Goal: Information Seeking & Learning: Learn about a topic

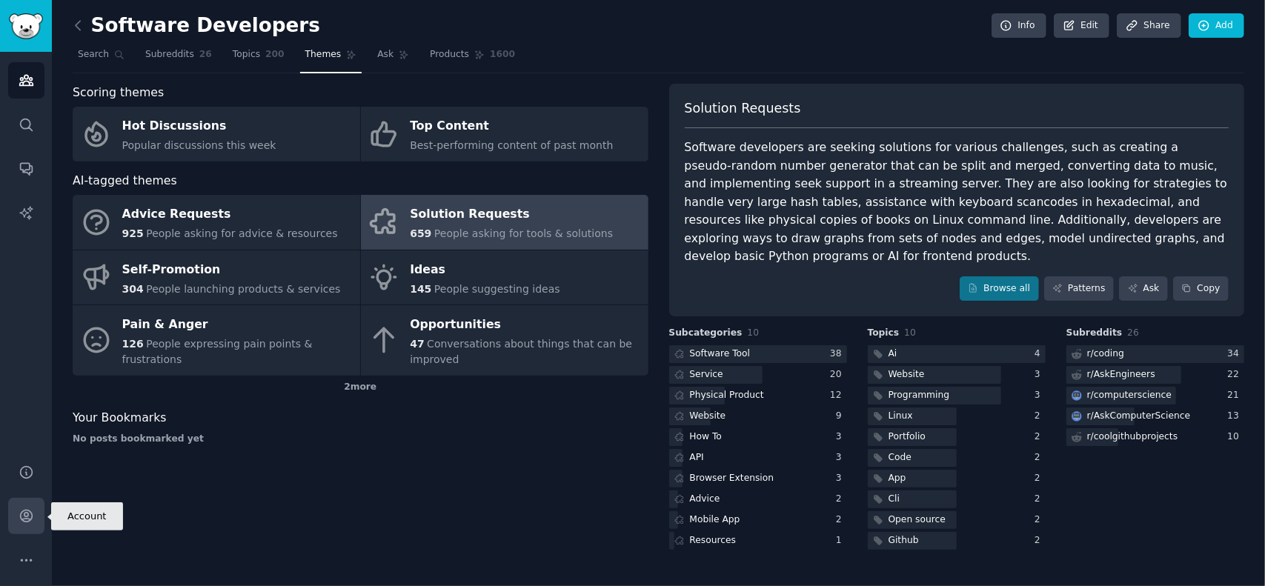
click at [27, 512] on icon "Sidebar" at bounding box center [27, 516] width 16 height 16
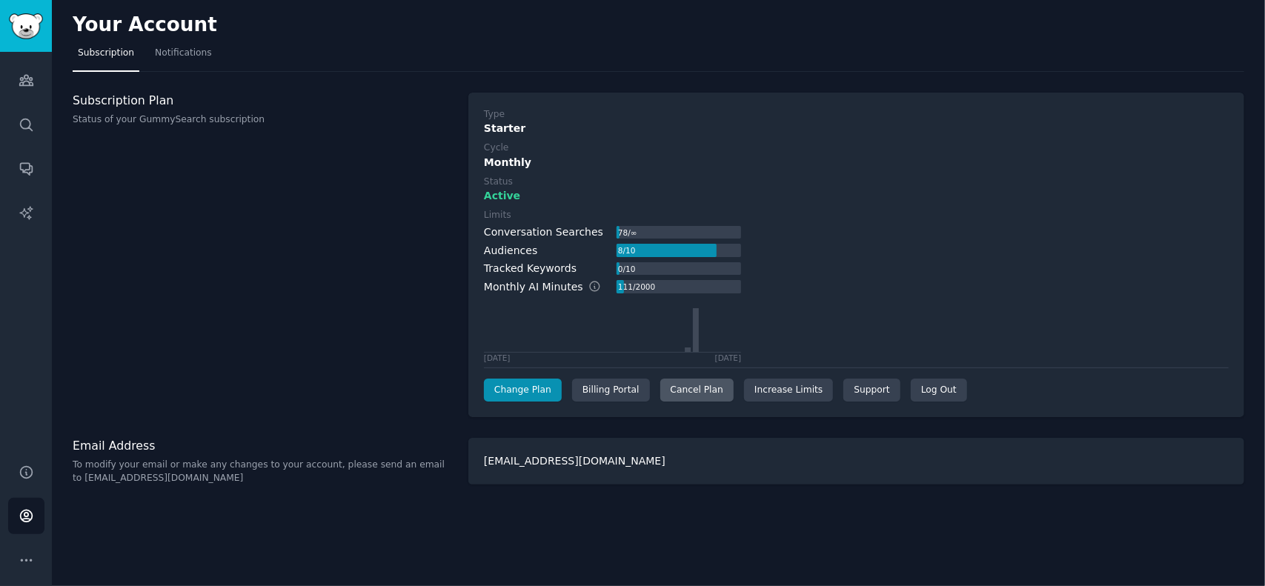
click at [680, 386] on div "Cancel Plan" at bounding box center [696, 391] width 73 height 24
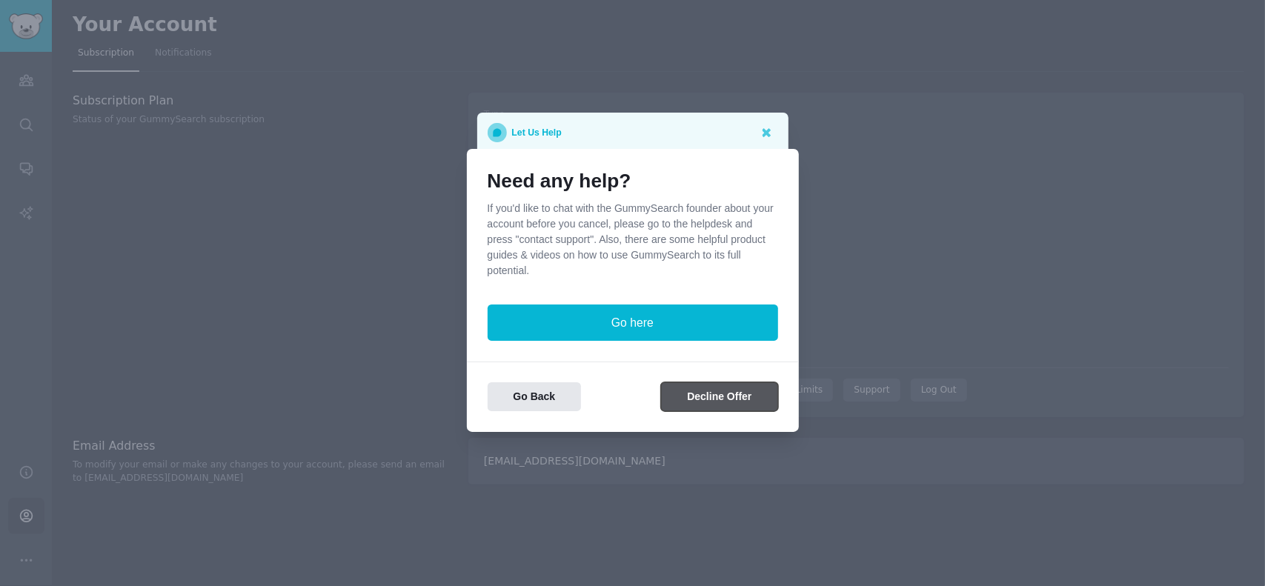
click at [722, 395] on button "Decline Offer" at bounding box center [719, 396] width 116 height 29
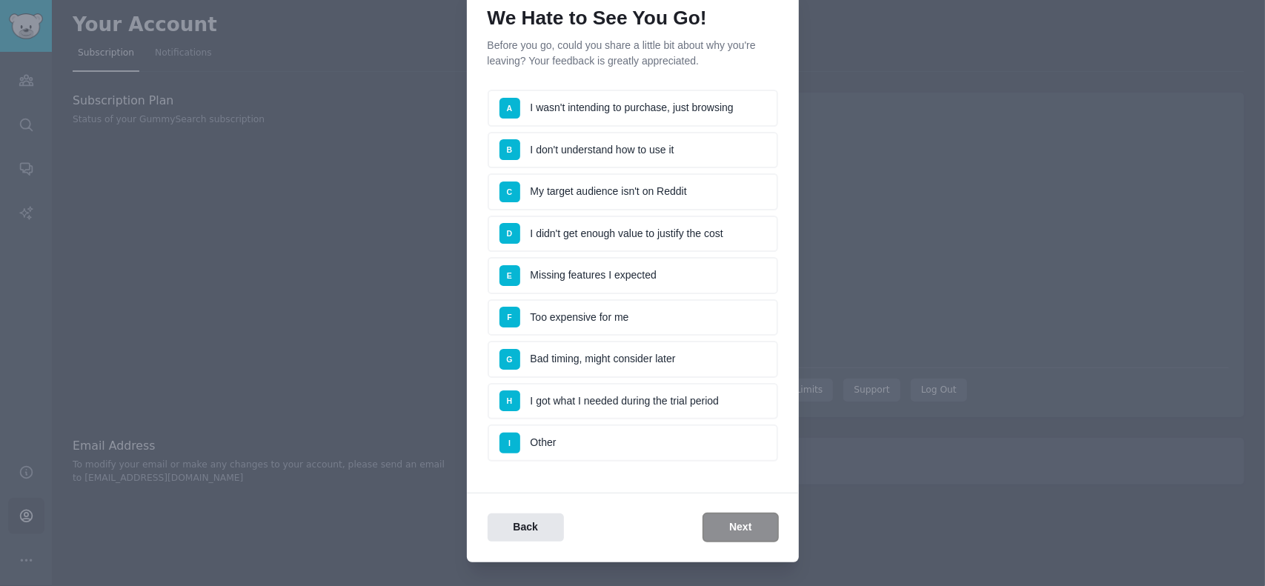
scroll to position [88, 0]
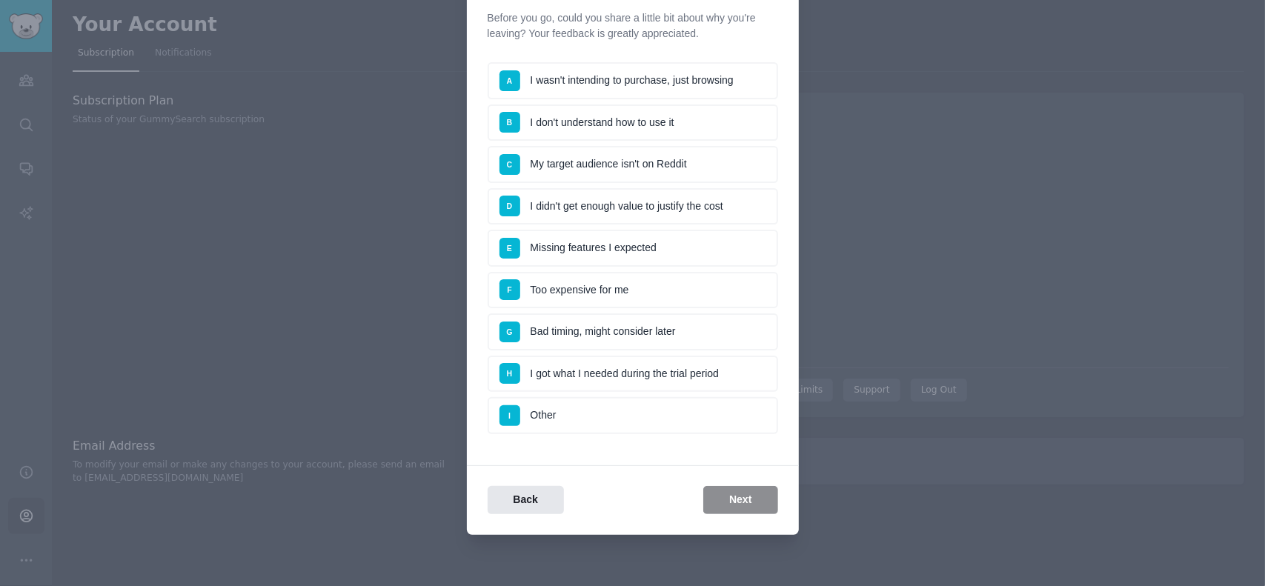
click at [604, 408] on li "I Other" at bounding box center [633, 415] width 290 height 37
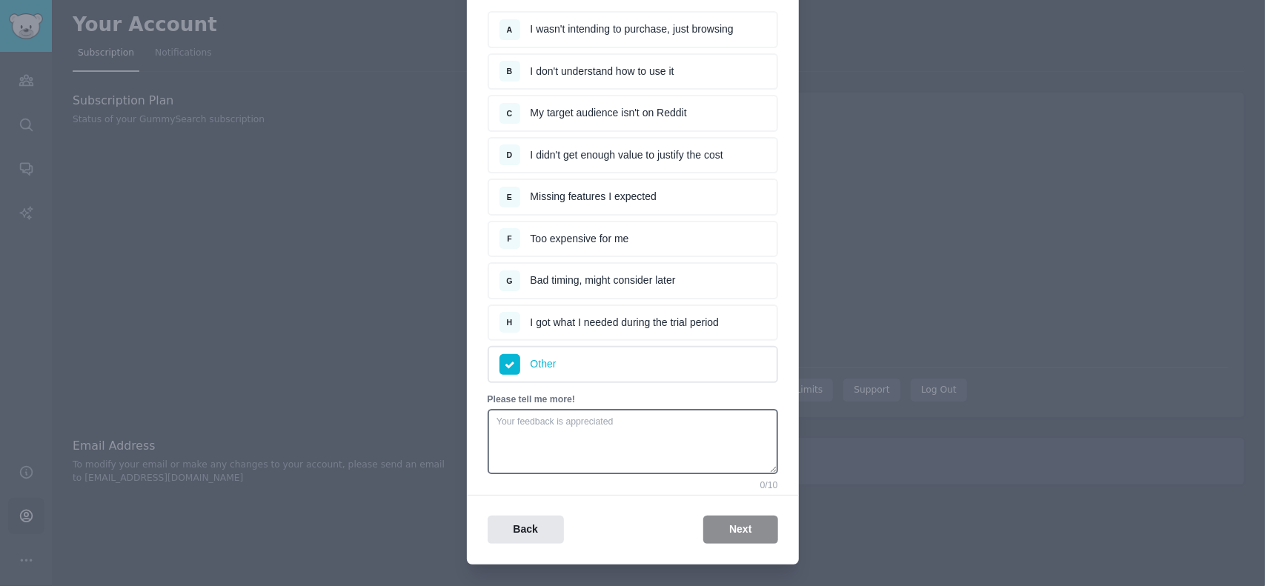
scroll to position [162, 0]
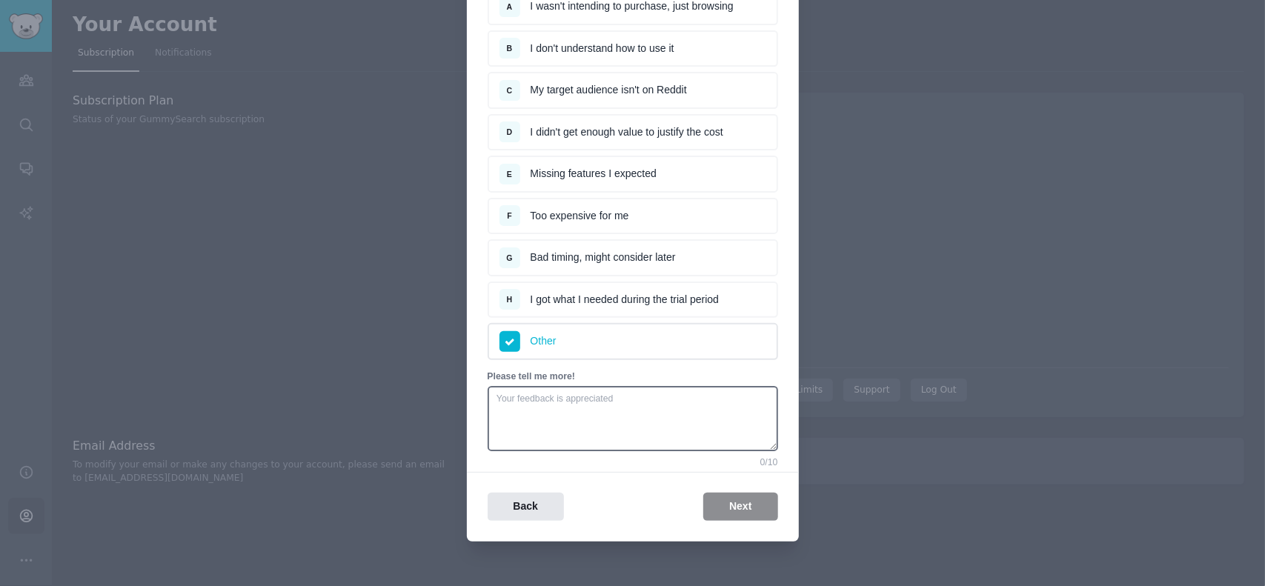
click at [737, 497] on div "Back Next" at bounding box center [633, 507] width 332 height 29
click at [585, 299] on li "H I got what I needed during the trial period" at bounding box center [633, 300] width 290 height 37
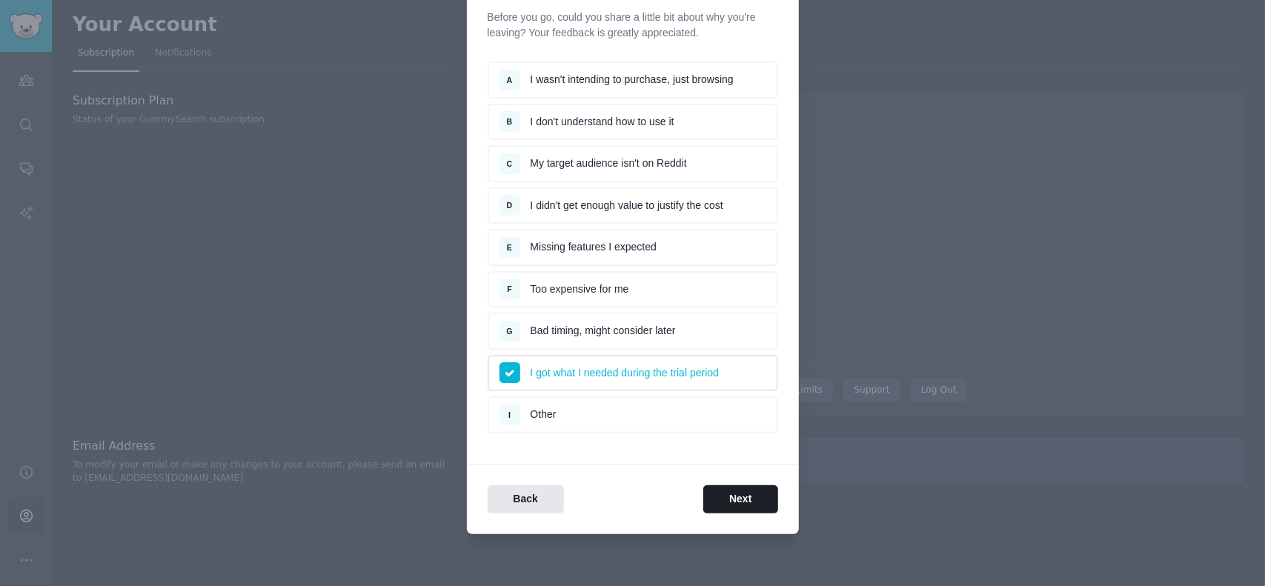
scroll to position [88, 0]
click at [728, 499] on button "Next" at bounding box center [740, 500] width 74 height 29
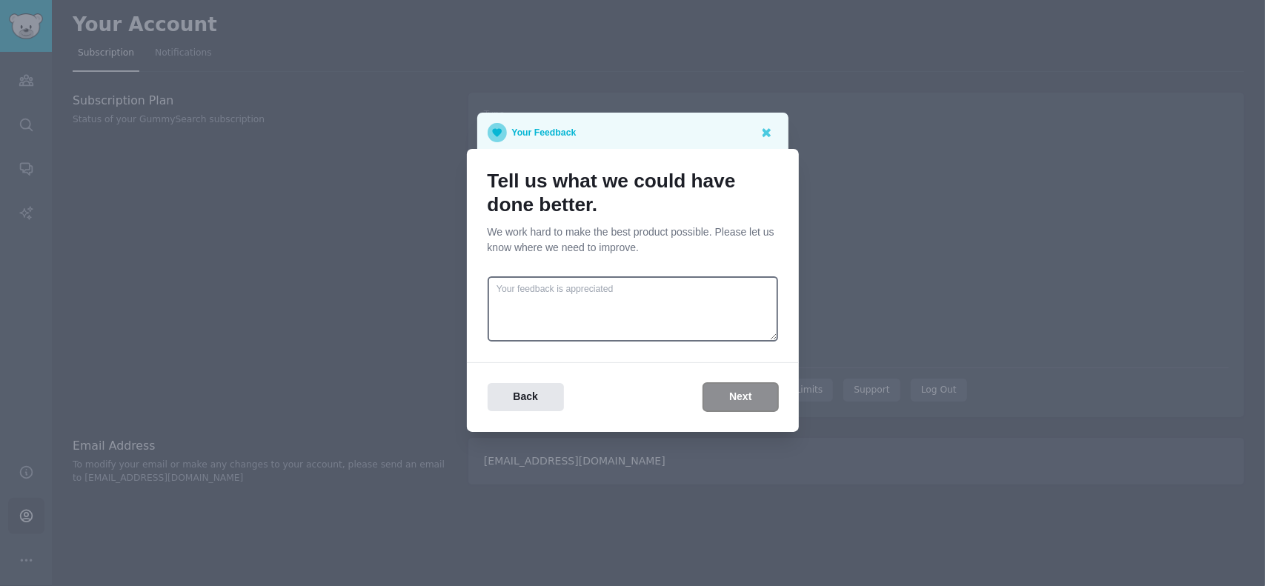
scroll to position [0, 0]
click at [742, 393] on button "Next" at bounding box center [740, 397] width 74 height 29
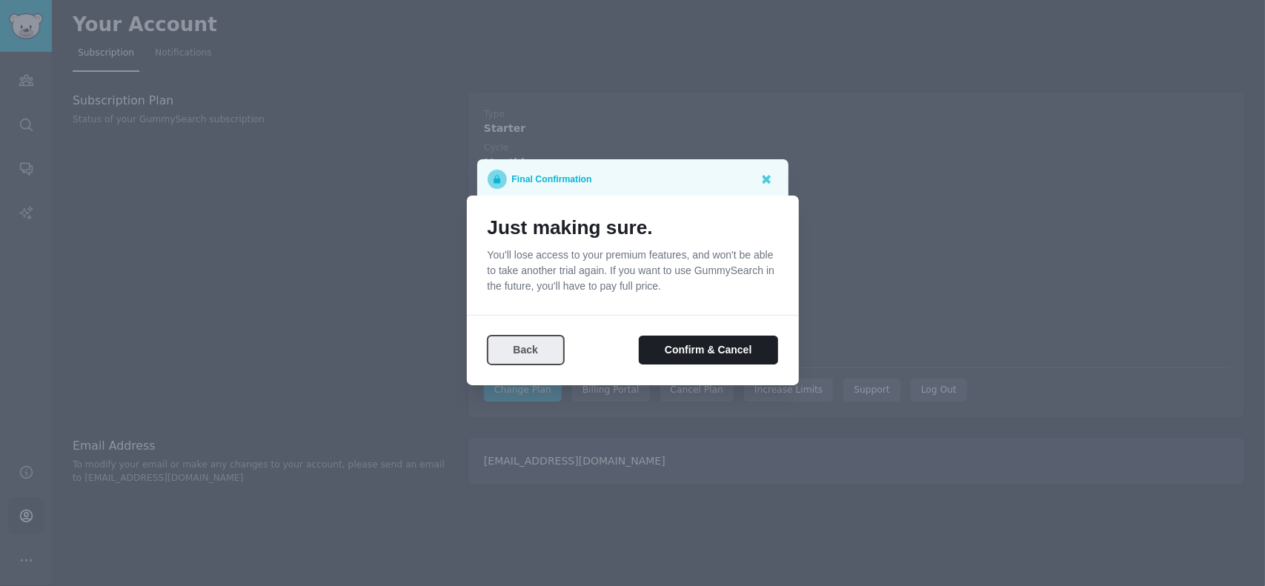
click at [538, 349] on button "Back" at bounding box center [526, 350] width 76 height 29
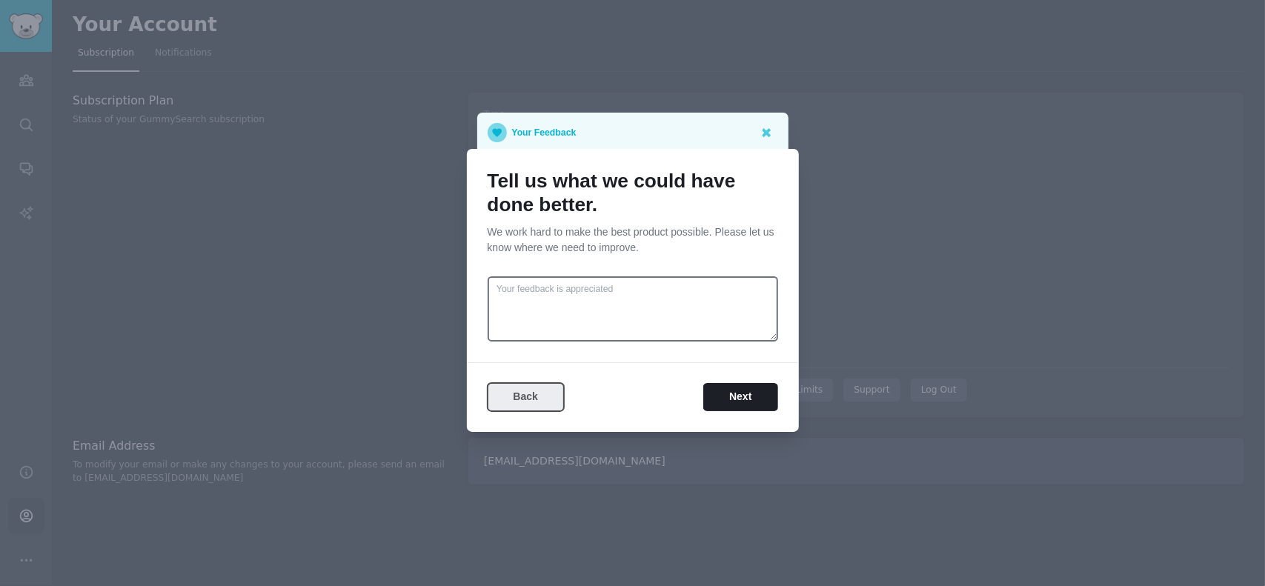
click at [528, 404] on button "Back" at bounding box center [526, 397] width 76 height 29
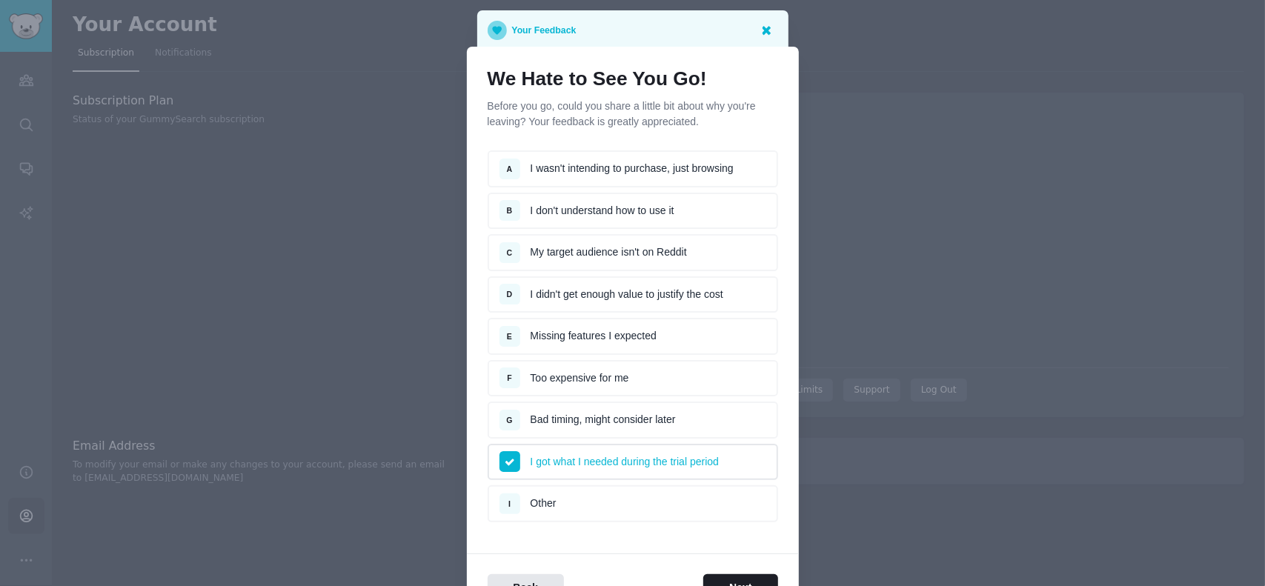
click at [764, 26] on icon at bounding box center [766, 30] width 16 height 16
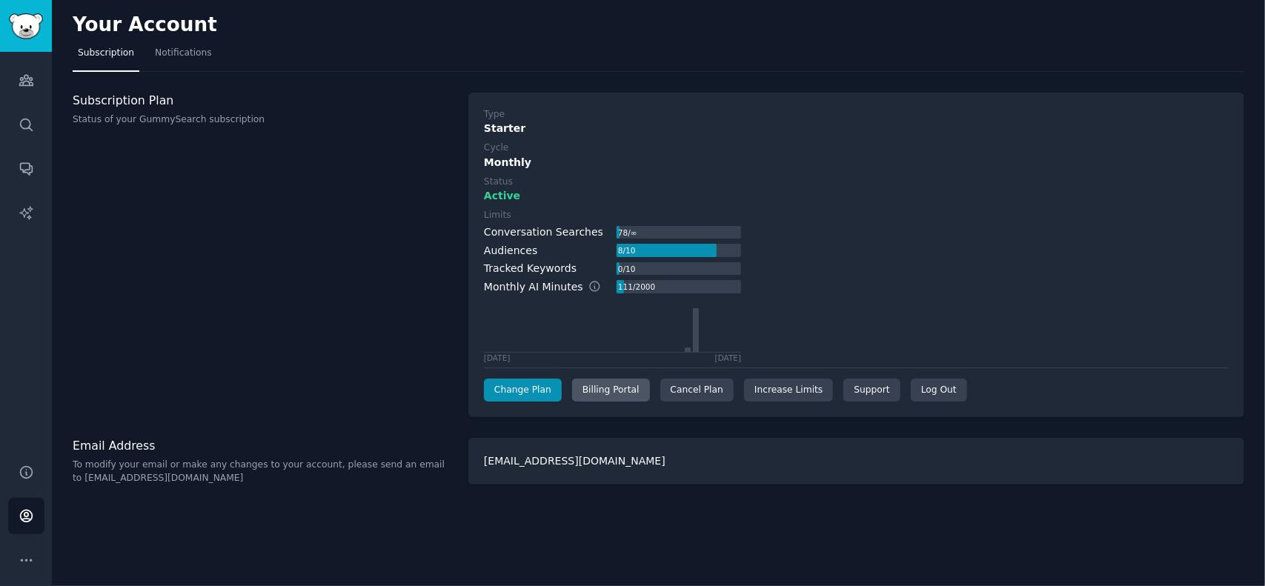
click at [600, 391] on div "Billing Portal" at bounding box center [611, 391] width 78 height 24
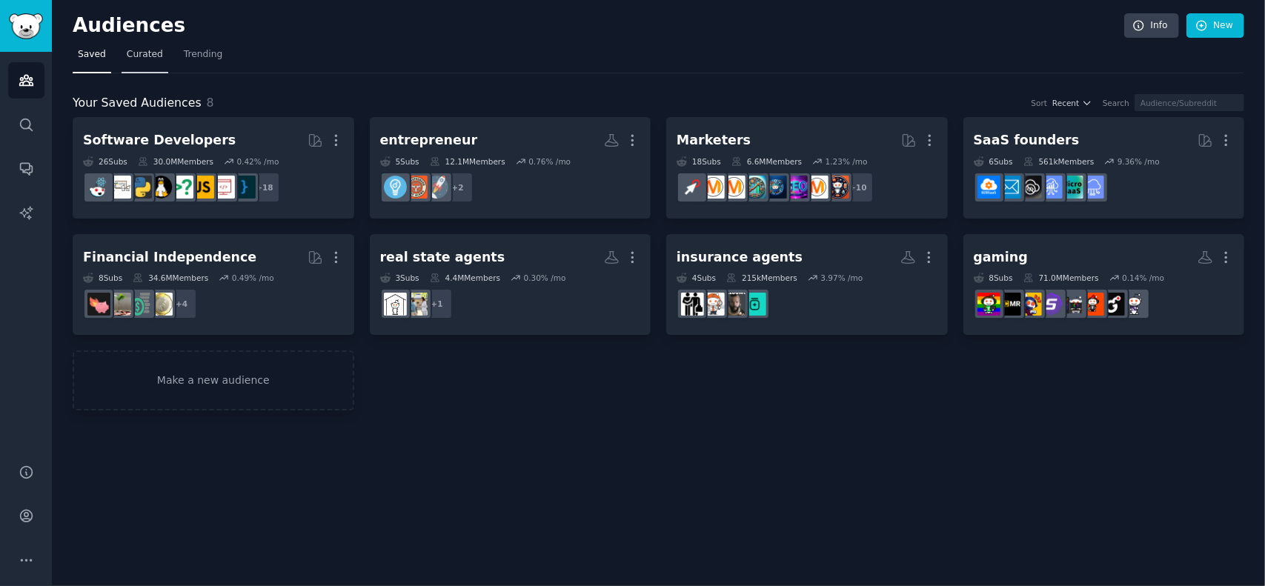
click at [139, 56] on span "Curated" at bounding box center [145, 54] width 36 height 13
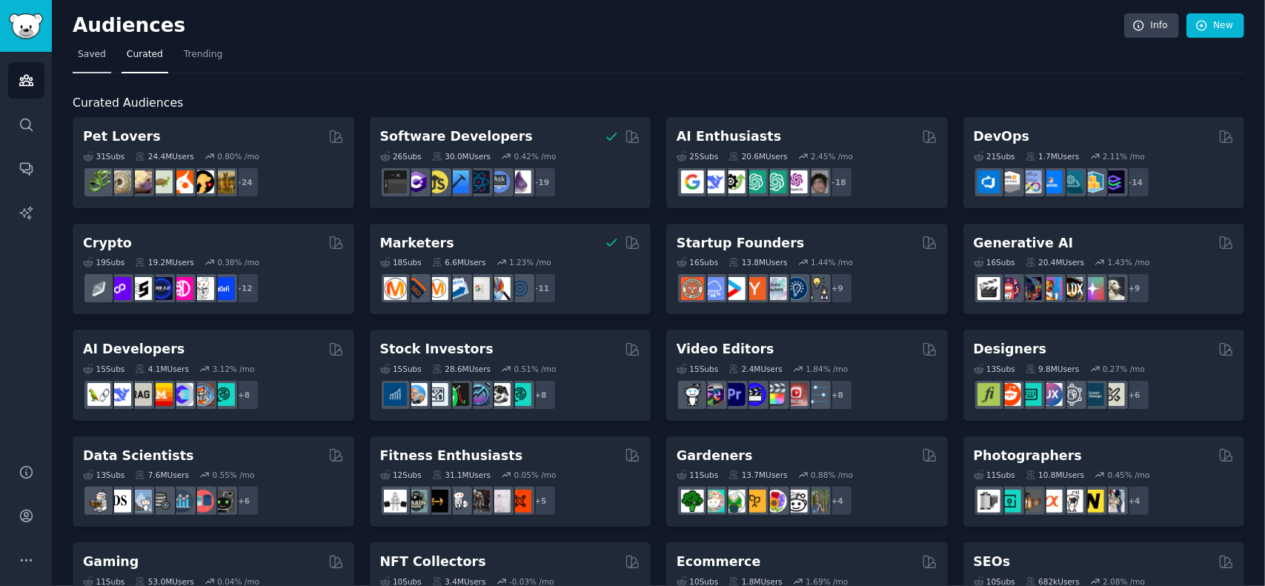
click at [94, 52] on span "Saved" at bounding box center [92, 54] width 28 height 13
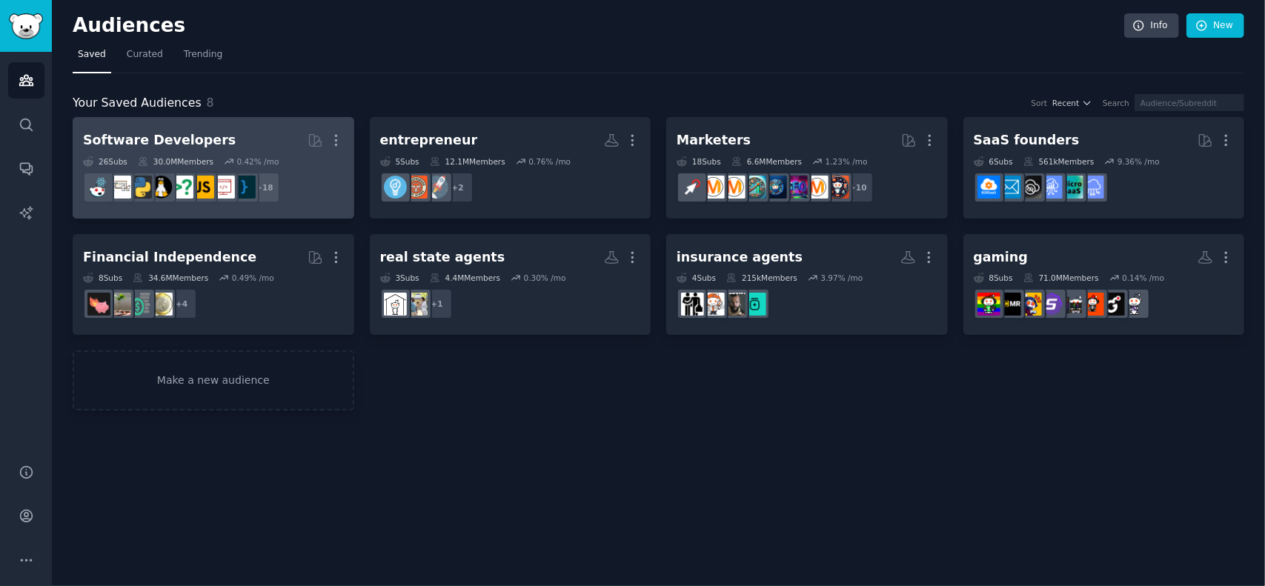
click at [162, 137] on div "Software Developers" at bounding box center [159, 140] width 153 height 19
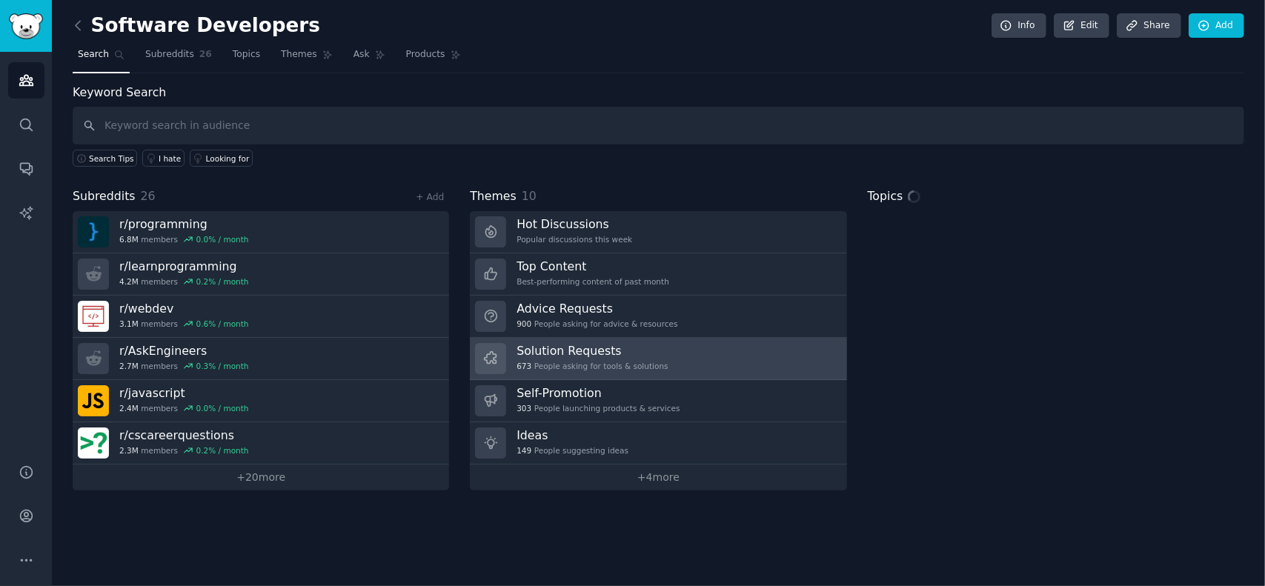
click at [579, 353] on h3 "Solution Requests" at bounding box center [591, 351] width 151 height 16
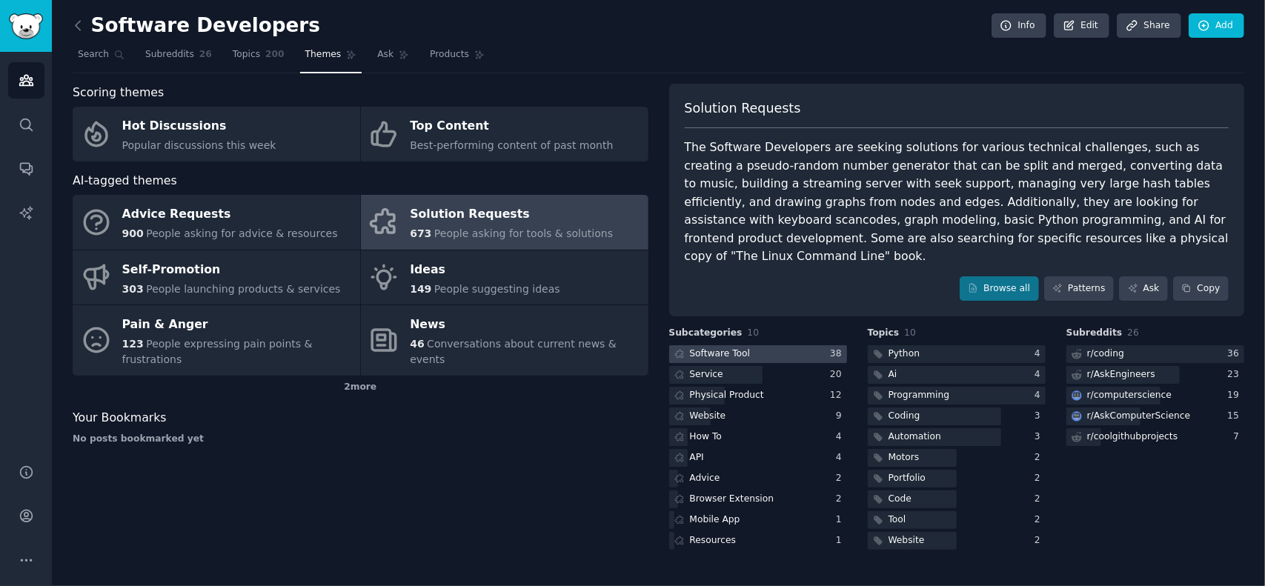
click at [729, 348] on div "Software Tool" at bounding box center [720, 354] width 61 height 13
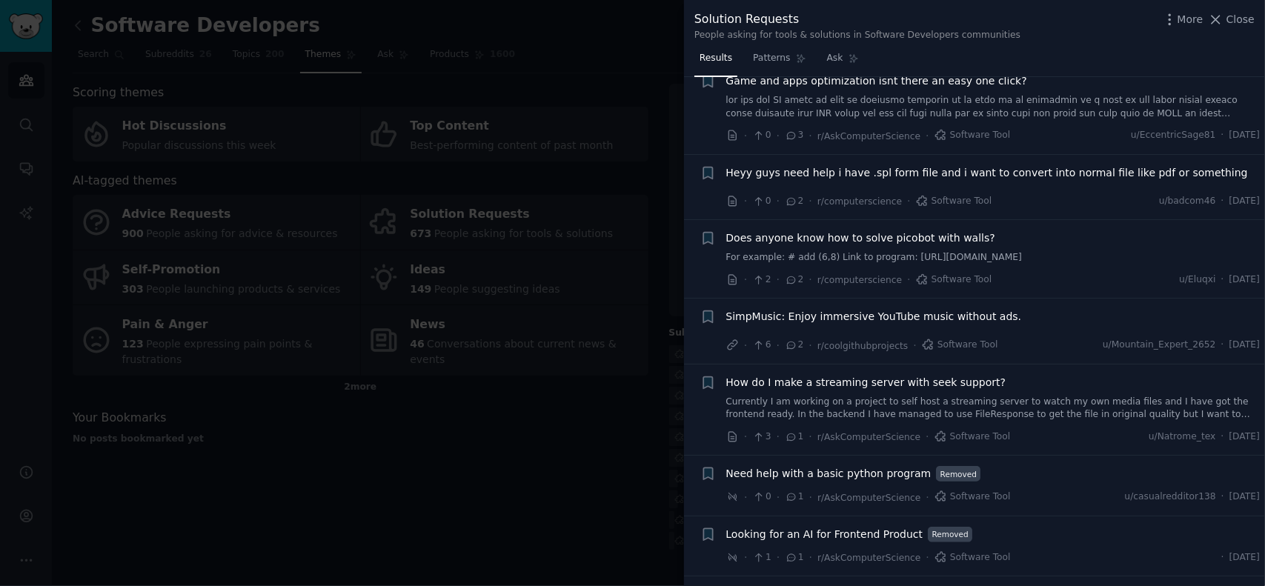
scroll to position [1037, 0]
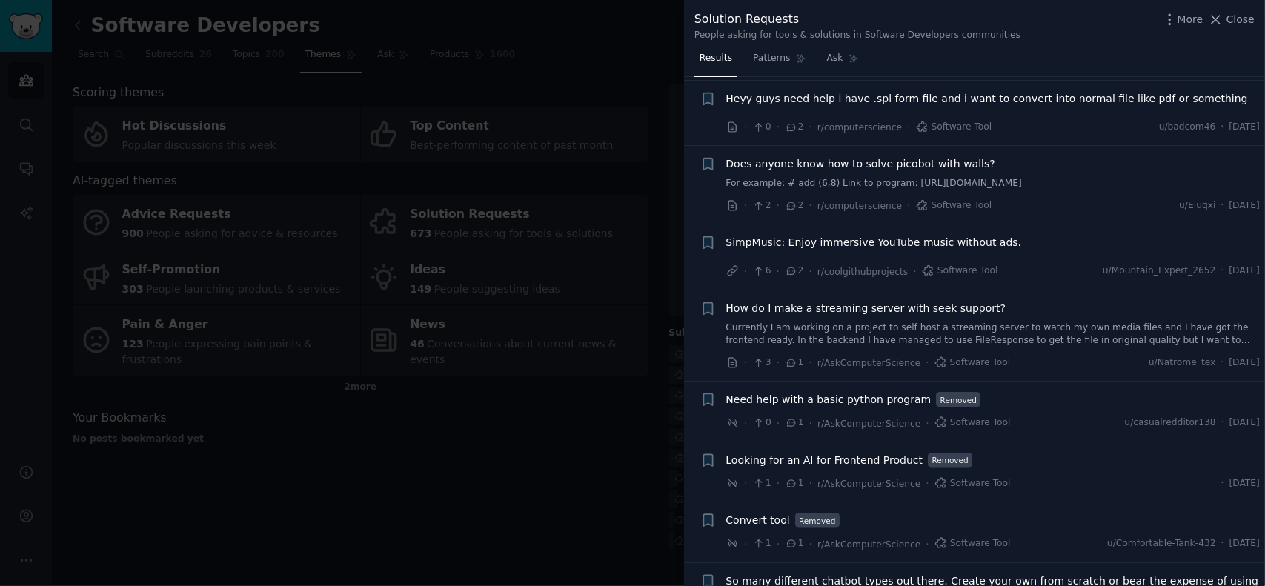
click at [860, 162] on span "Does anyone know how to solve picobot with walls?" at bounding box center [860, 164] width 269 height 16
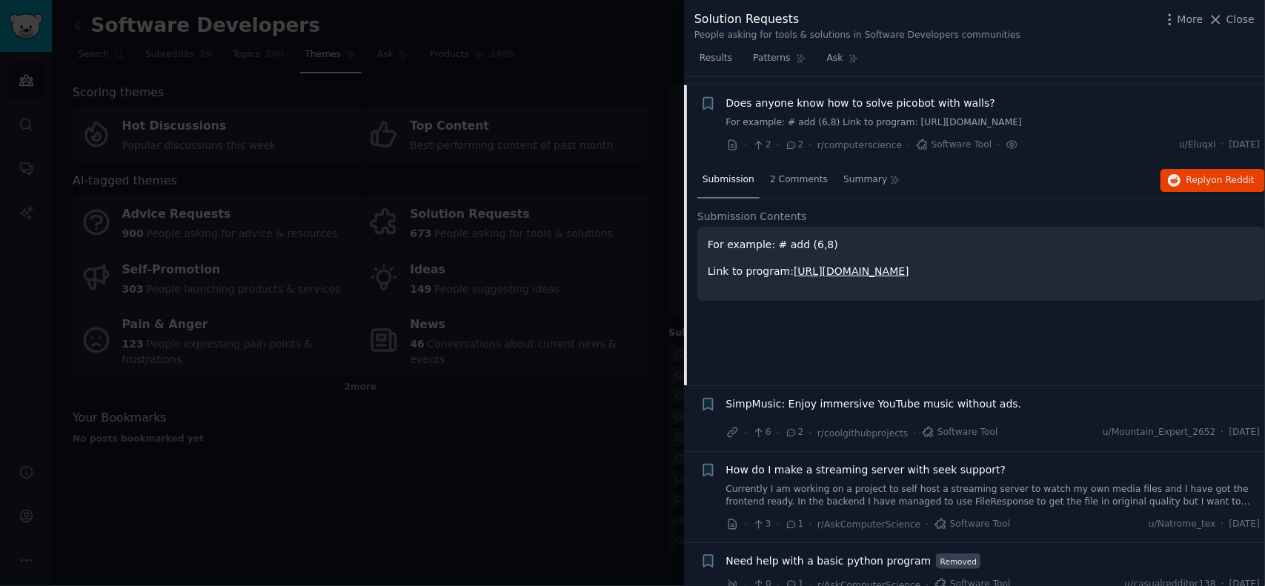
scroll to position [1103, 0]
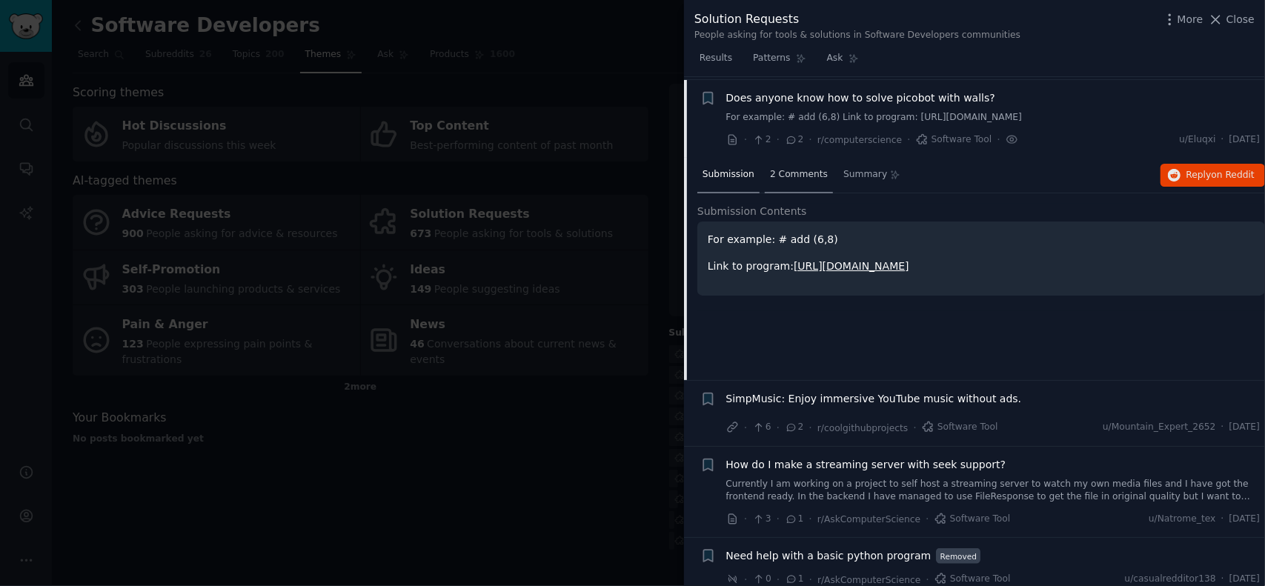
click at [794, 170] on span "2 Comments" at bounding box center [799, 174] width 58 height 13
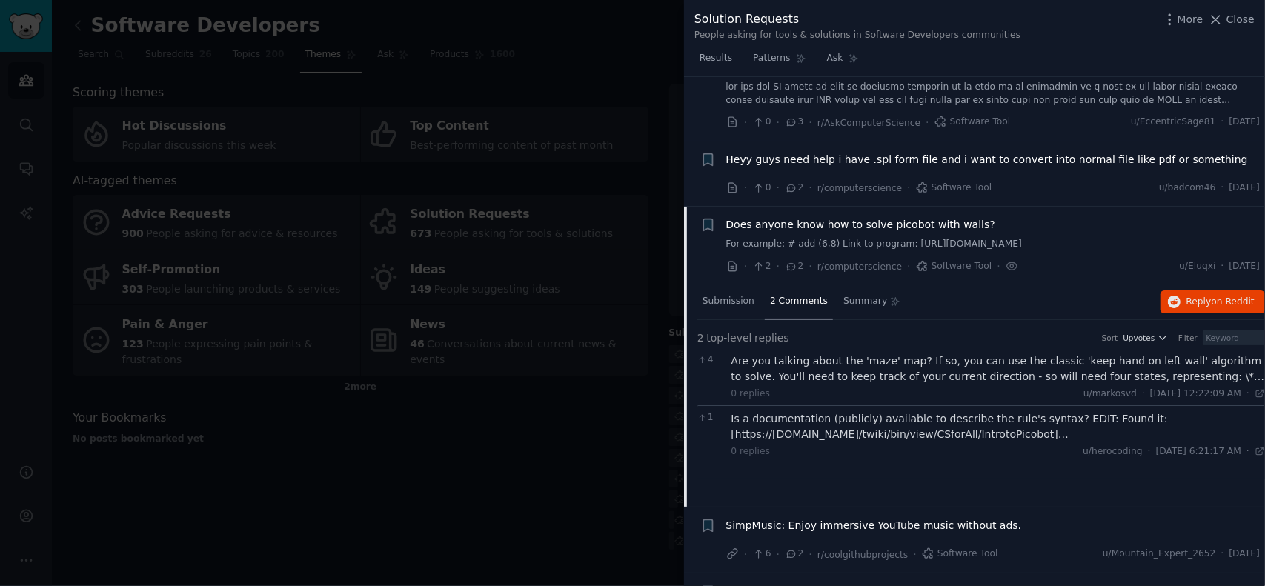
scroll to position [955, 0]
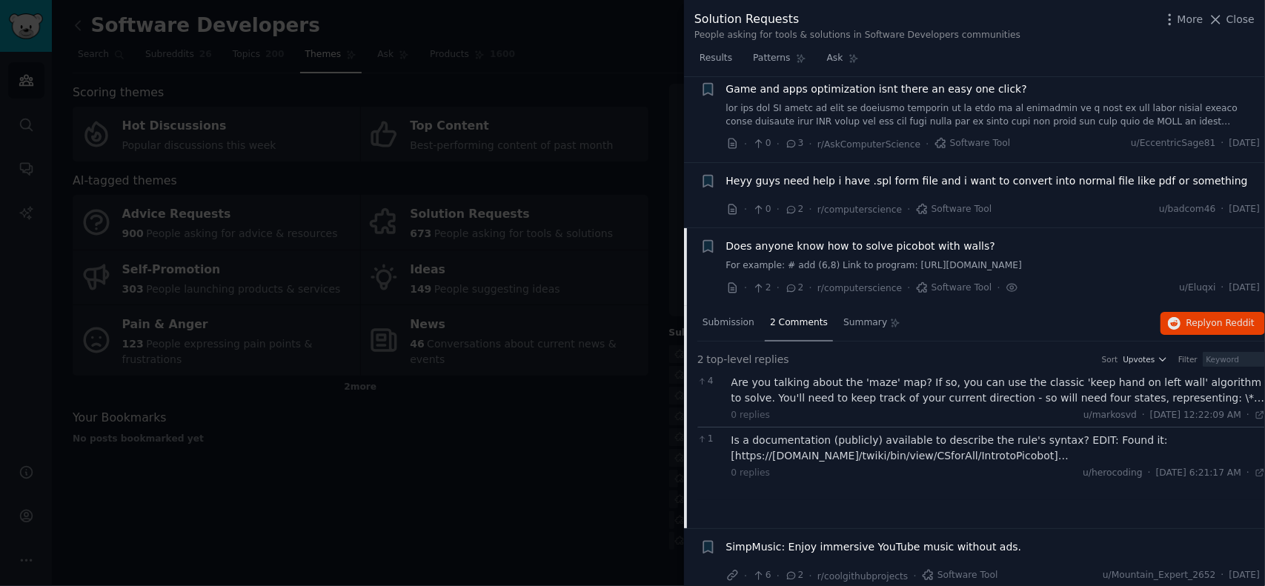
click at [784, 241] on span "Does anyone know how to solve picobot with walls?" at bounding box center [860, 247] width 269 height 16
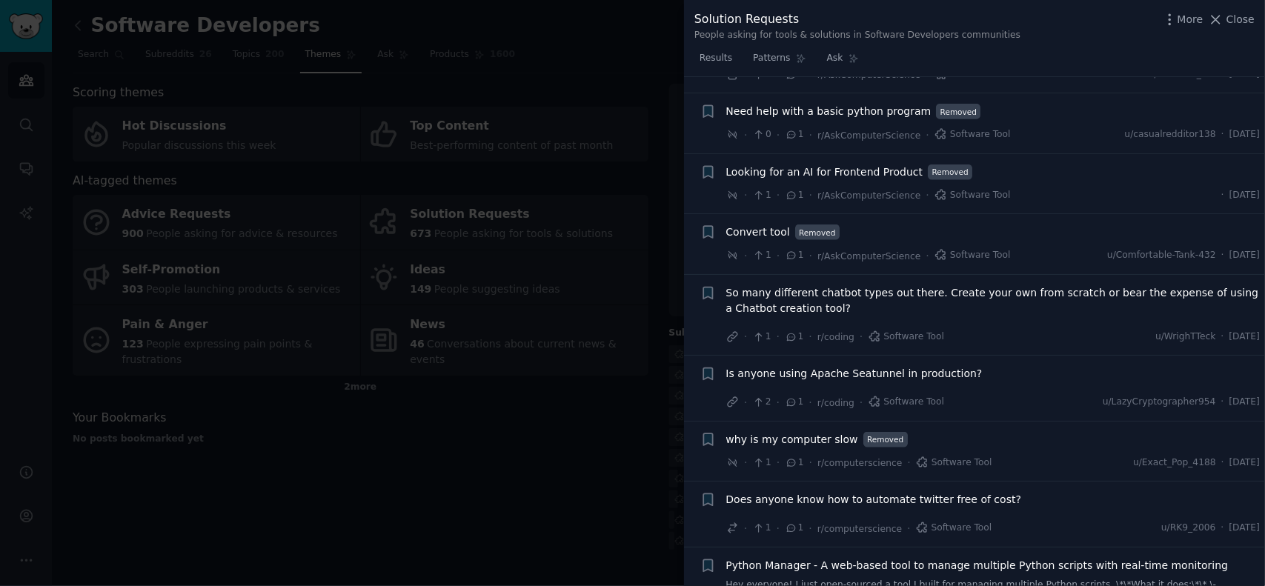
scroll to position [1400, 0]
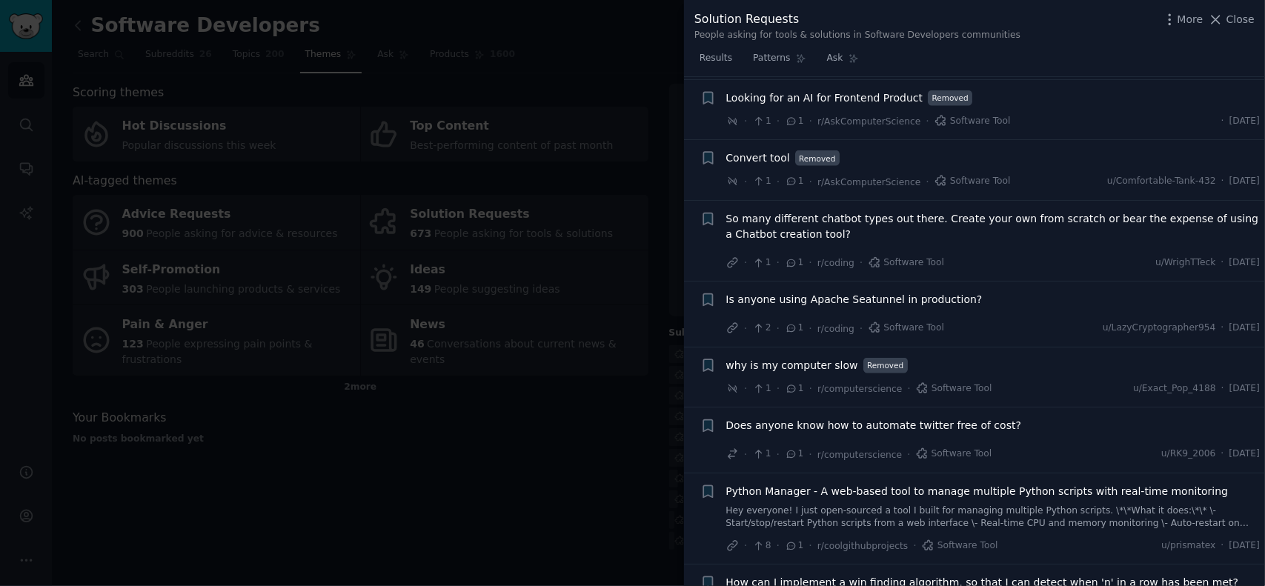
click at [753, 153] on span "Convert tool" at bounding box center [758, 158] width 64 height 16
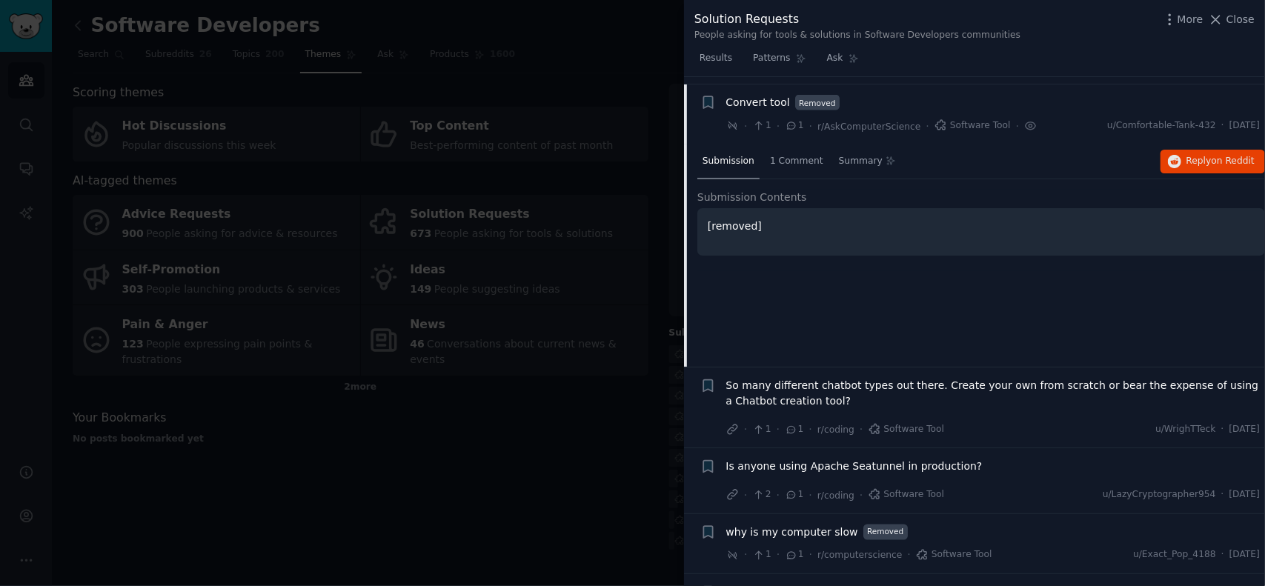
scroll to position [1458, 0]
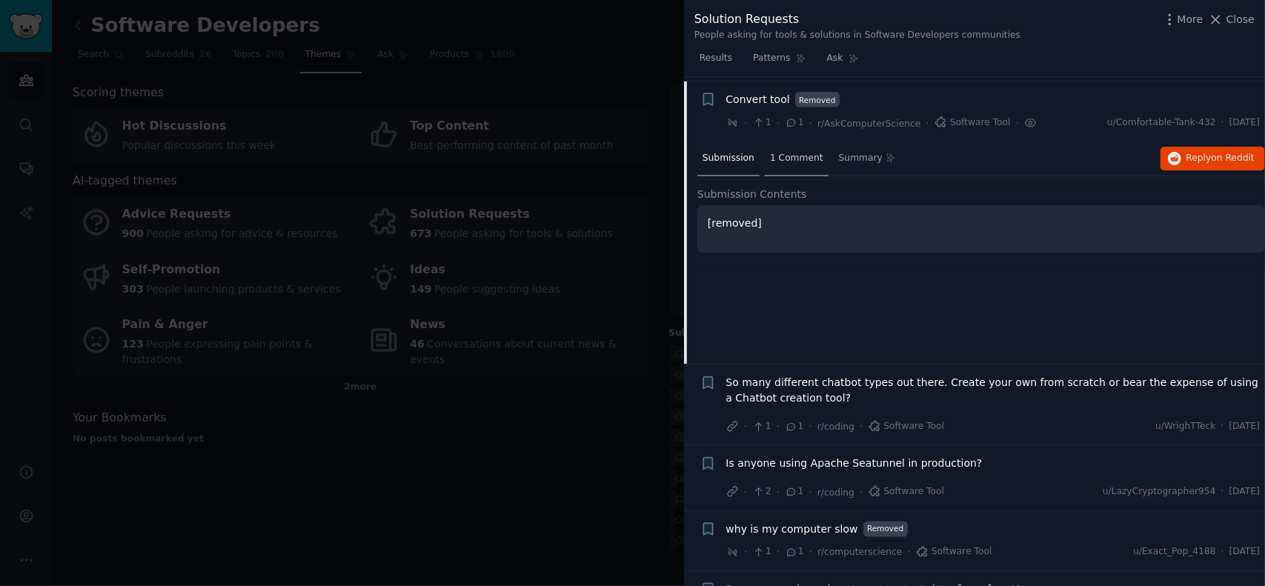
click at [791, 158] on span "1 Comment" at bounding box center [796, 158] width 53 height 13
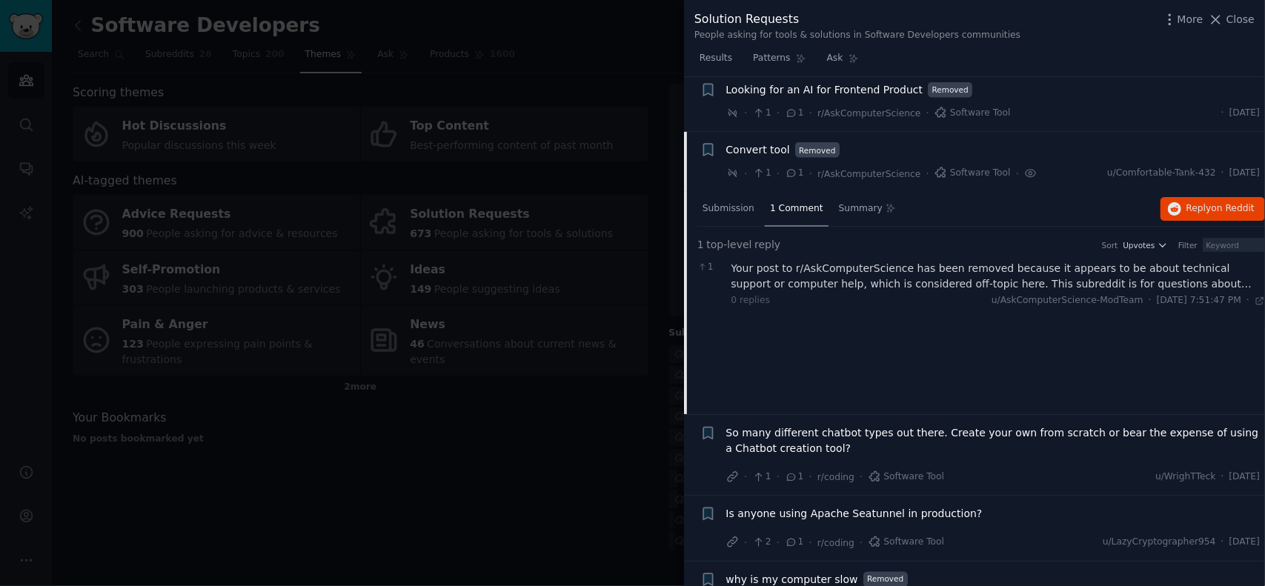
scroll to position [1384, 0]
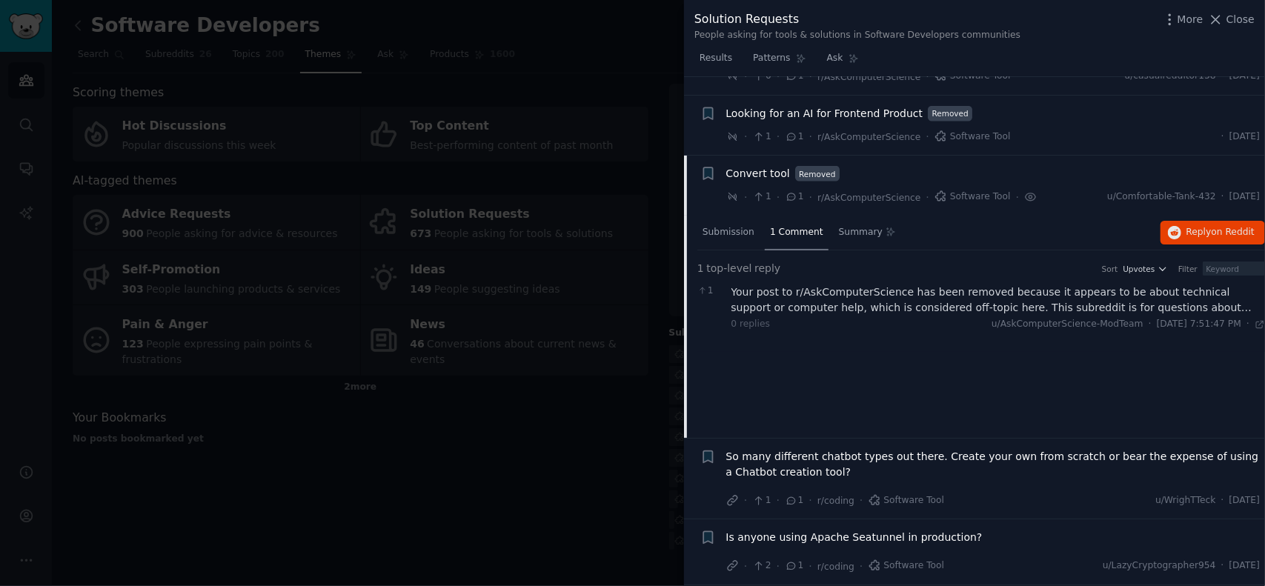
click at [751, 166] on span "Convert tool" at bounding box center [758, 174] width 64 height 16
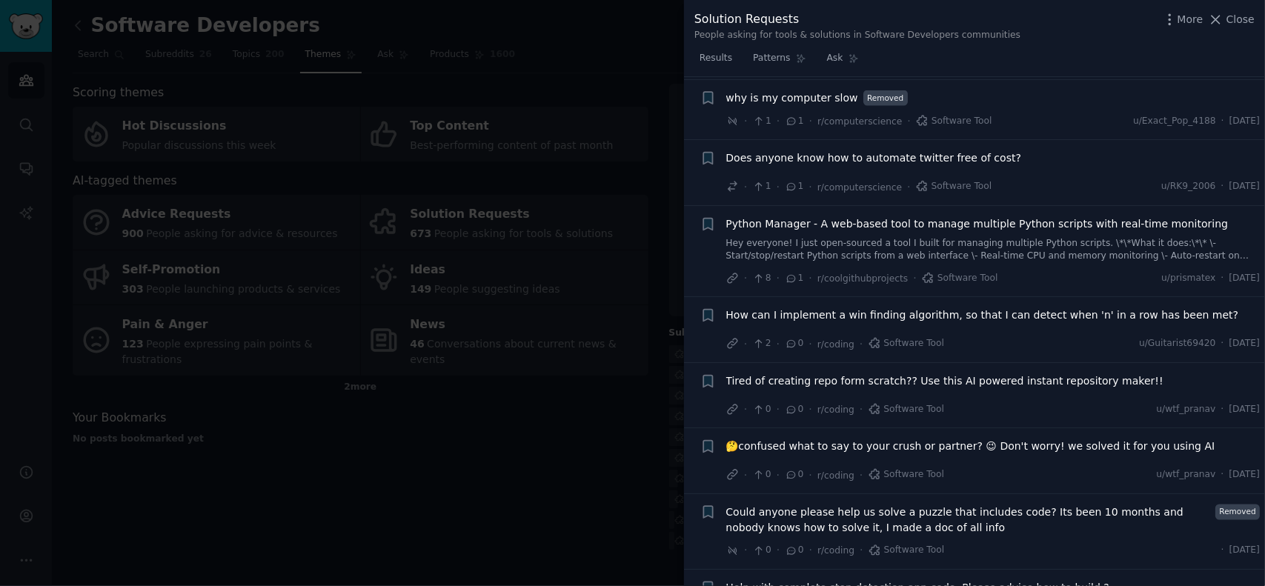
scroll to position [1681, 0]
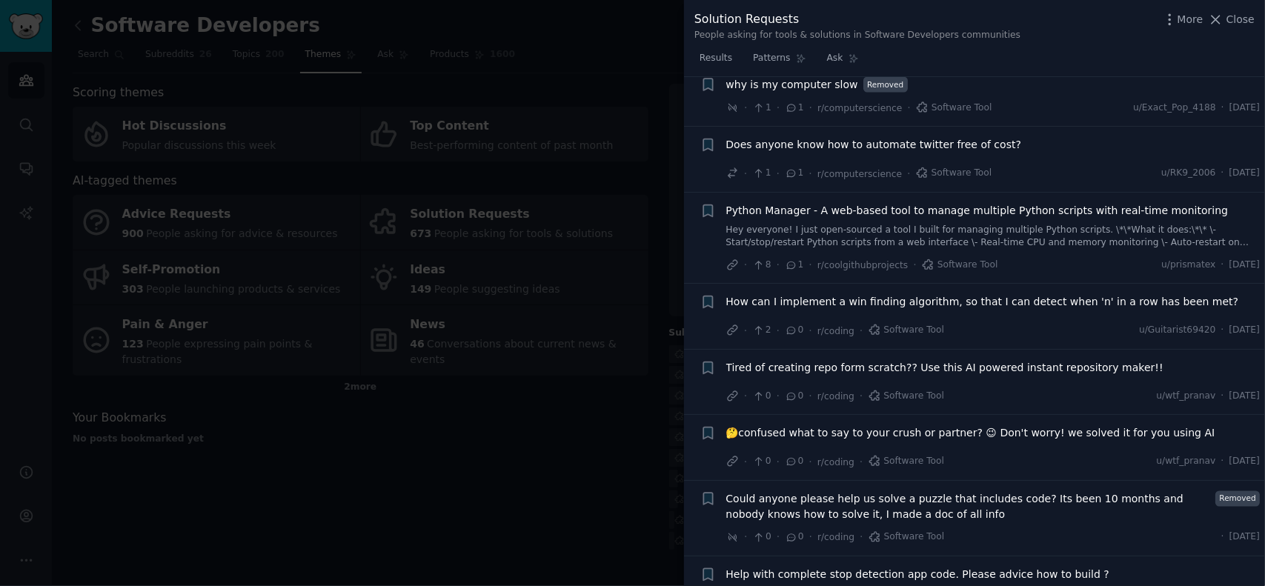
click at [873, 137] on span "Does anyone know how to automate twitter free of cost?" at bounding box center [874, 145] width 296 height 16
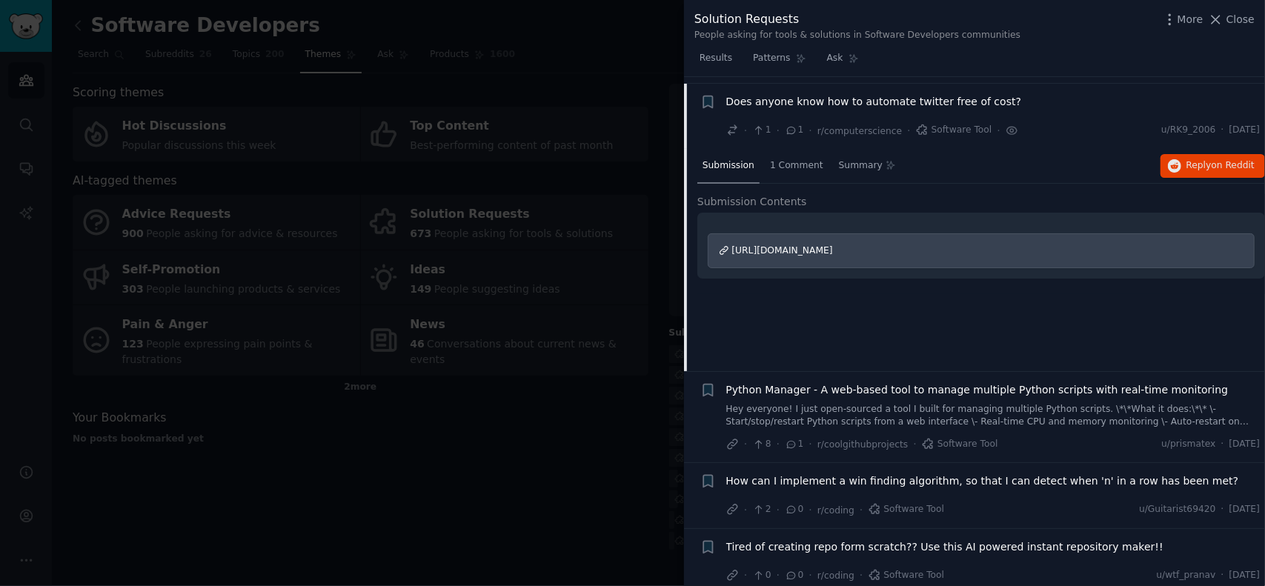
scroll to position [1725, 0]
click at [797, 158] on span "1 Comment" at bounding box center [796, 164] width 53 height 13
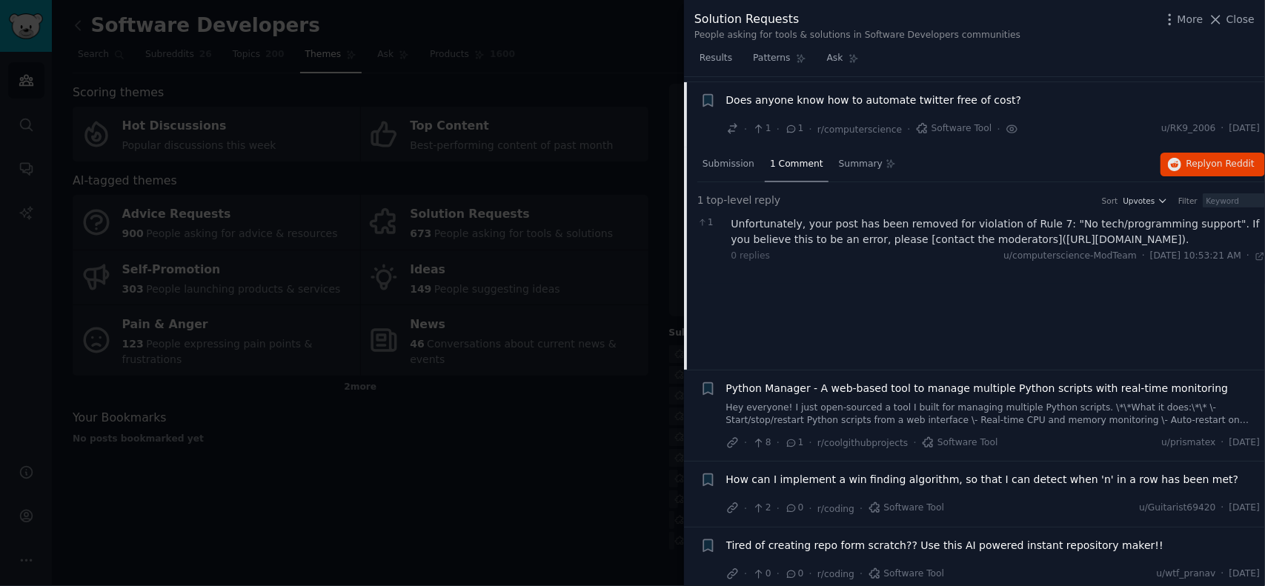
click at [735, 96] on span "Does anyone know how to automate twitter free of cost?" at bounding box center [874, 101] width 296 height 16
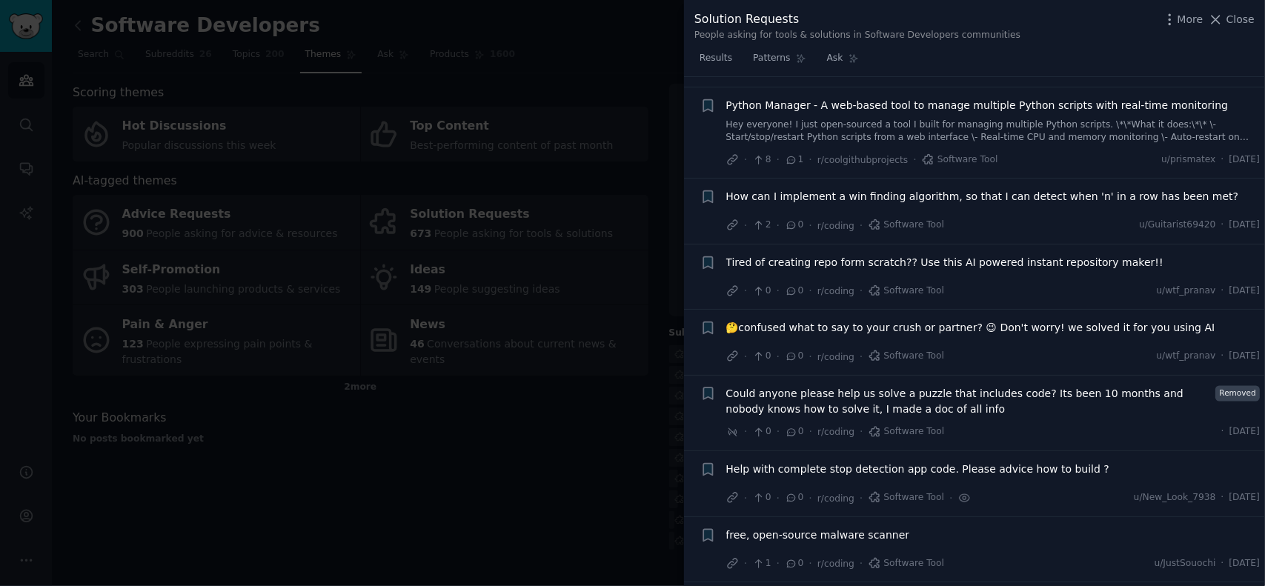
scroll to position [1799, 0]
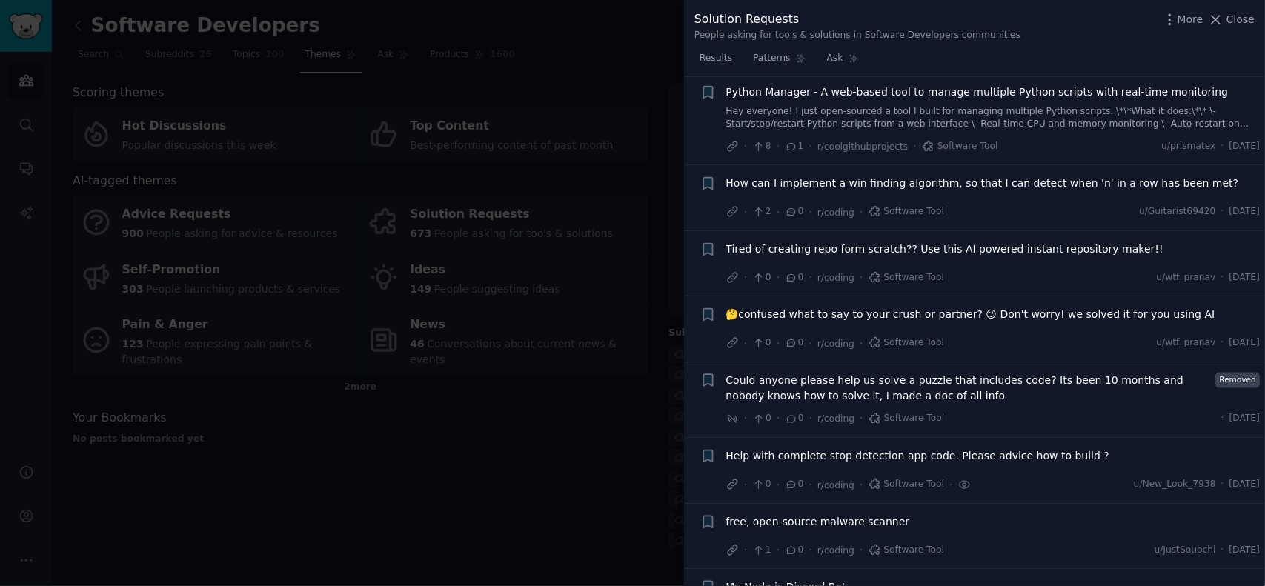
click at [925, 242] on span "Tired of creating repo form scratch?? Use this AI powered instant repository ma…" at bounding box center [944, 250] width 437 height 16
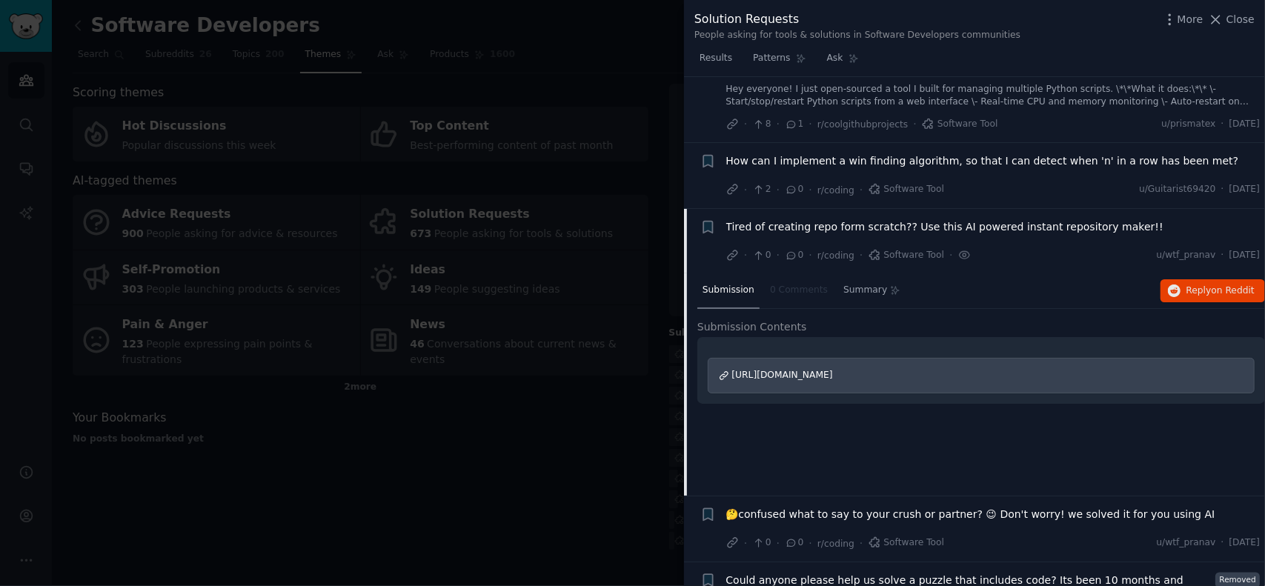
scroll to position [1799, 0]
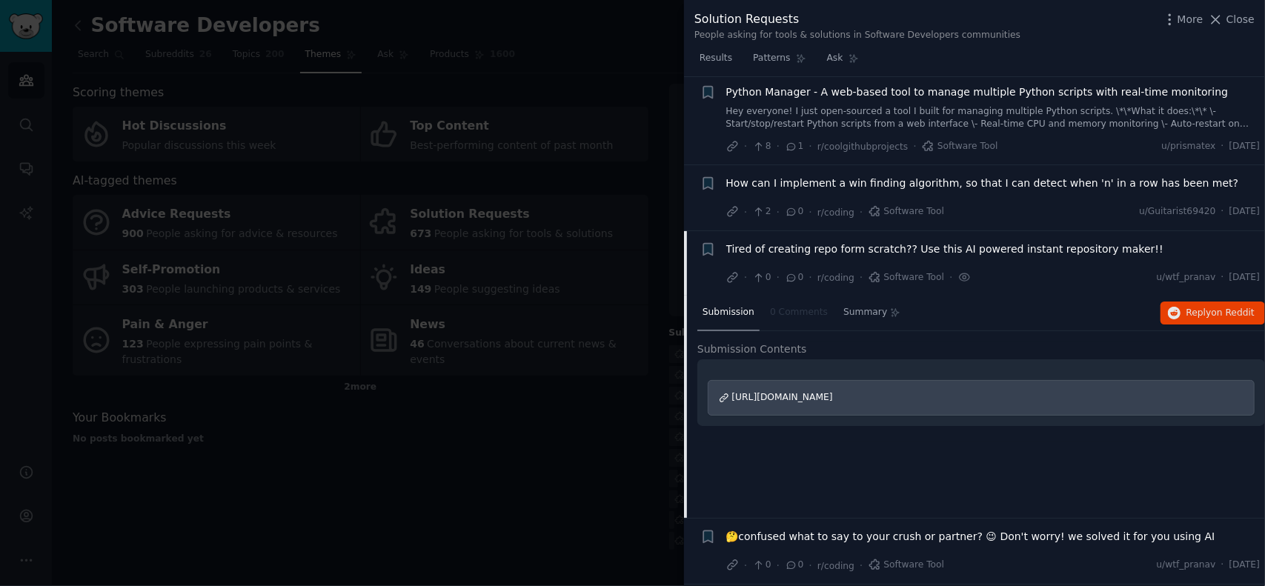
click at [817, 242] on span "Tired of creating repo form scratch?? Use this AI powered instant repository ma…" at bounding box center [944, 250] width 437 height 16
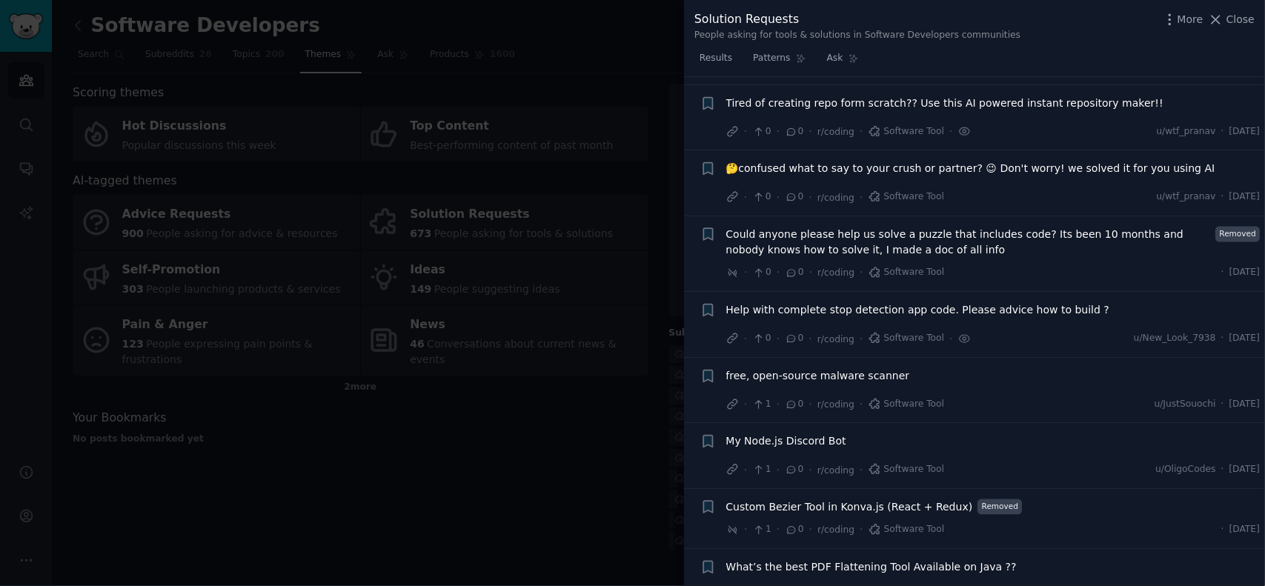
scroll to position [1947, 0]
click at [848, 160] on span "🤔confused what to say to your crush or partner? 😉 Don't worry! we solved it for…" at bounding box center [970, 167] width 489 height 16
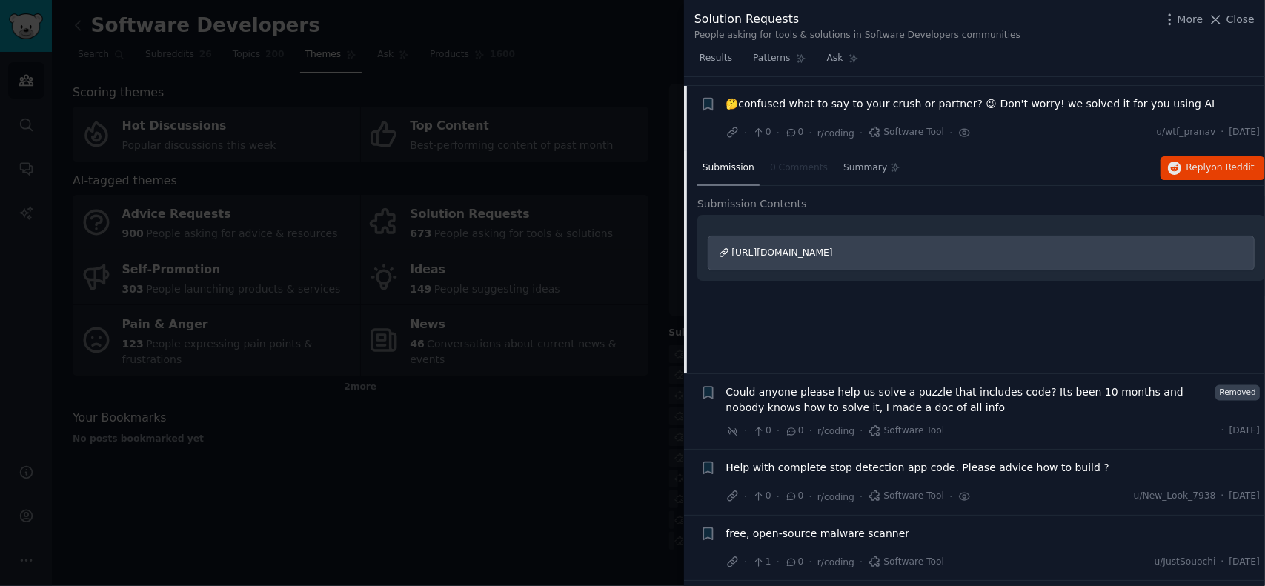
scroll to position [2013, 0]
click at [832, 97] on span "🤔confused what to say to your crush or partner? 😉 Don't worry! we solved it for…" at bounding box center [970, 101] width 489 height 16
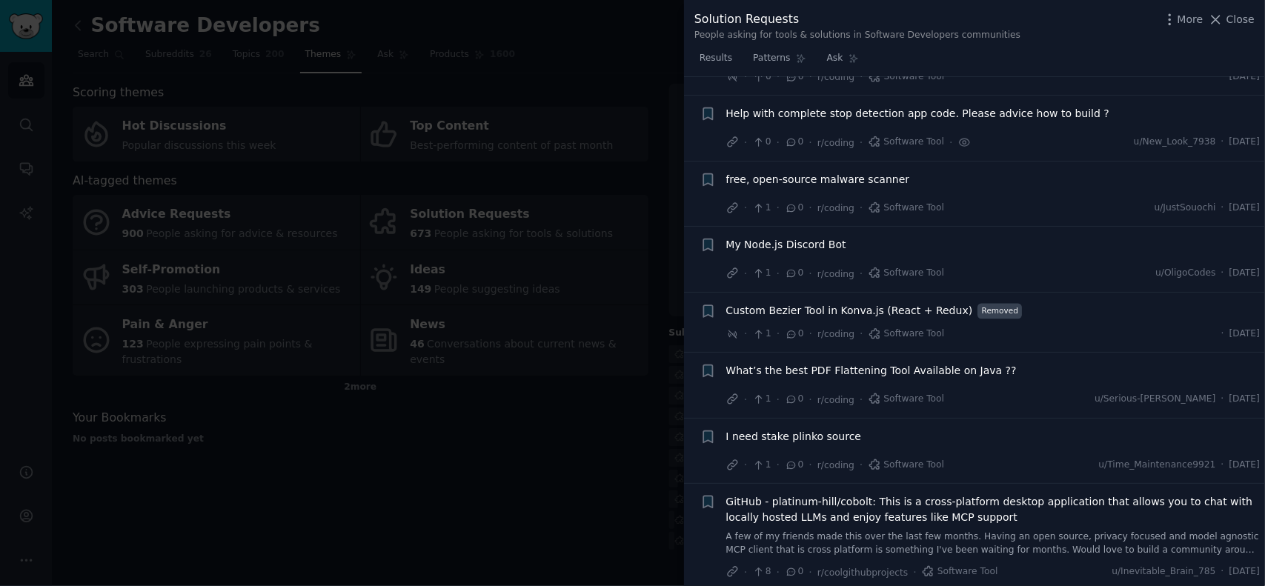
scroll to position [2161, 0]
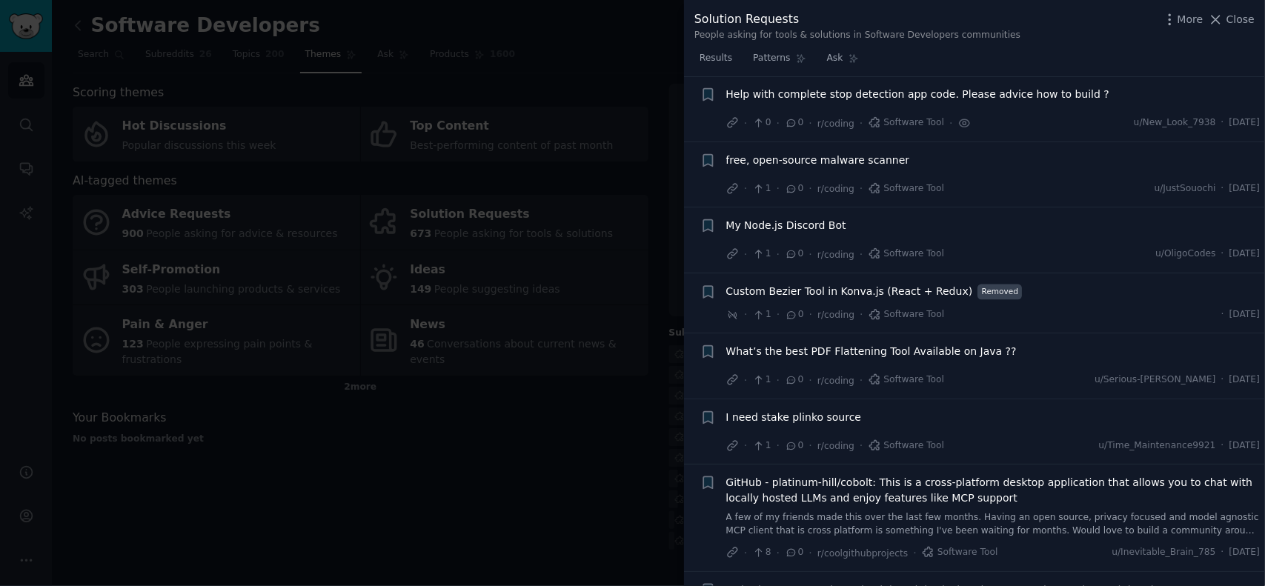
click at [791, 218] on span "My Node.js Discord Bot" at bounding box center [786, 226] width 120 height 16
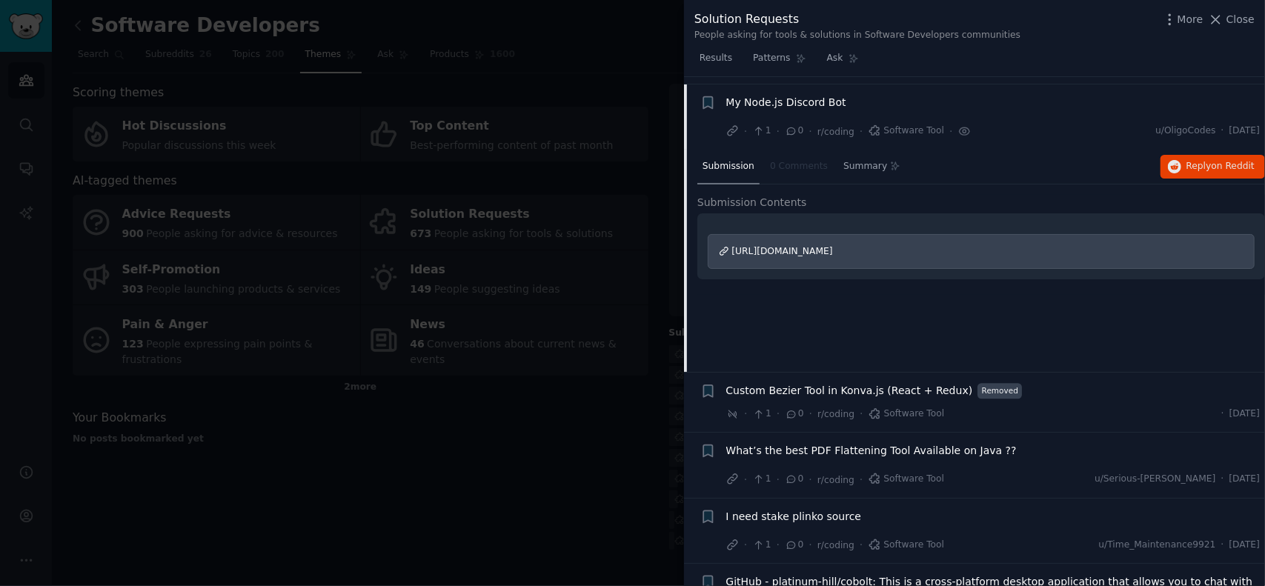
scroll to position [2284, 0]
click at [761, 95] on span "My Node.js Discord Bot" at bounding box center [786, 103] width 120 height 16
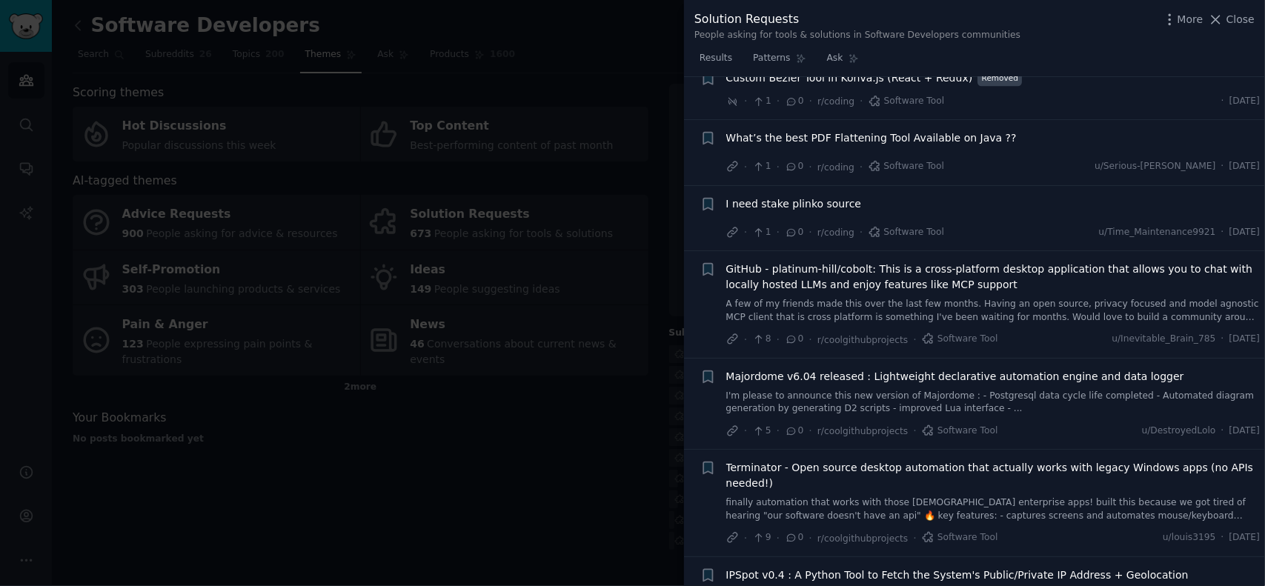
scroll to position [2385, 0]
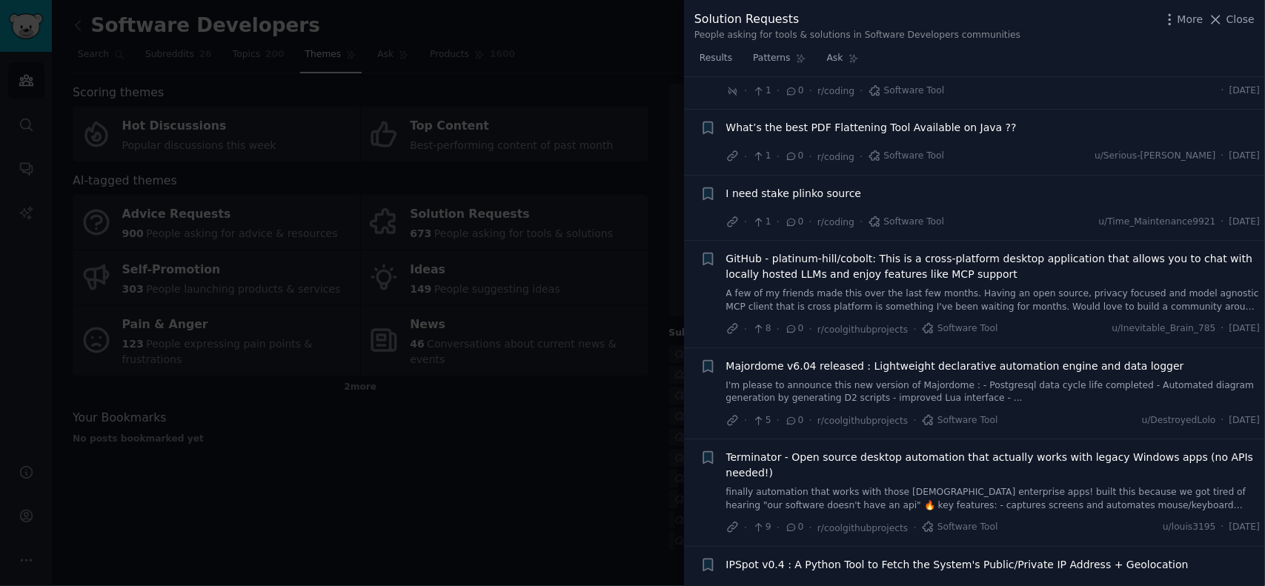
click at [928, 450] on span "Terminator - Open source desktop automation that actually works with legacy Win…" at bounding box center [993, 465] width 534 height 31
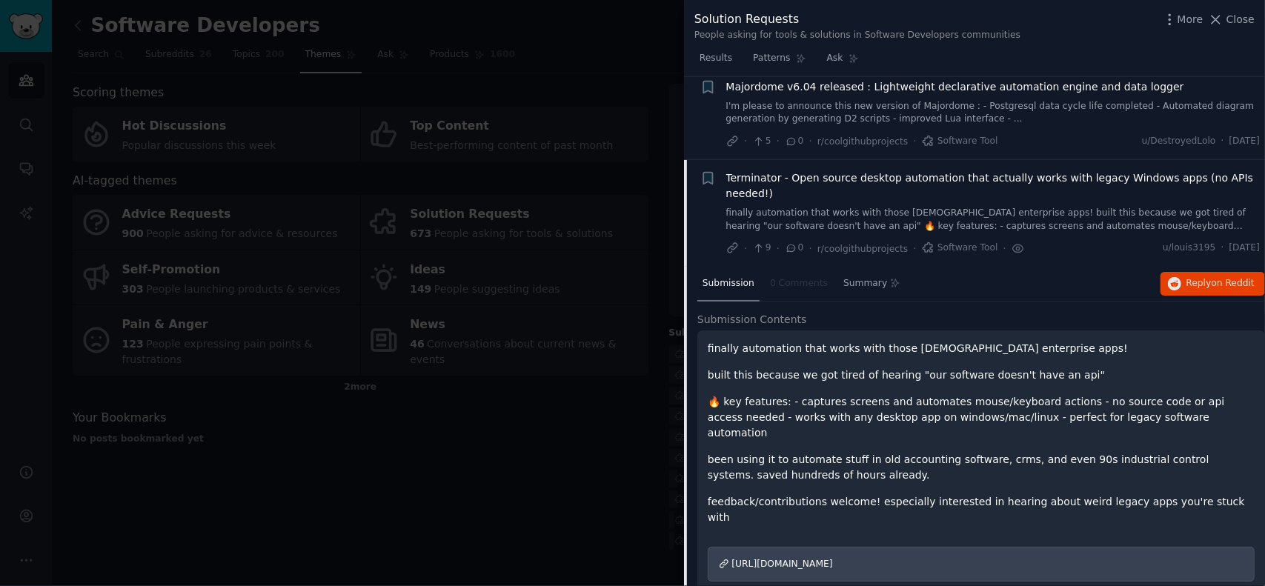
scroll to position [2694, 0]
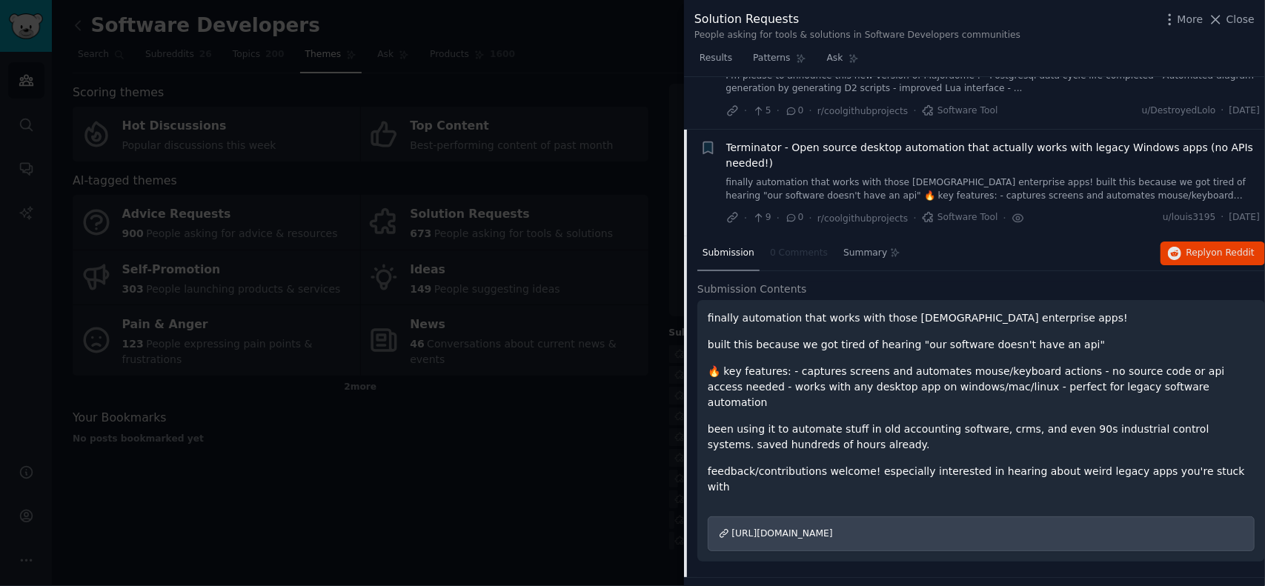
click at [833, 528] on span "[URL][DOMAIN_NAME]" at bounding box center [782, 533] width 101 height 10
click at [1046, 140] on span "Terminator - Open source desktop automation that actually works with legacy Win…" at bounding box center [993, 155] width 534 height 31
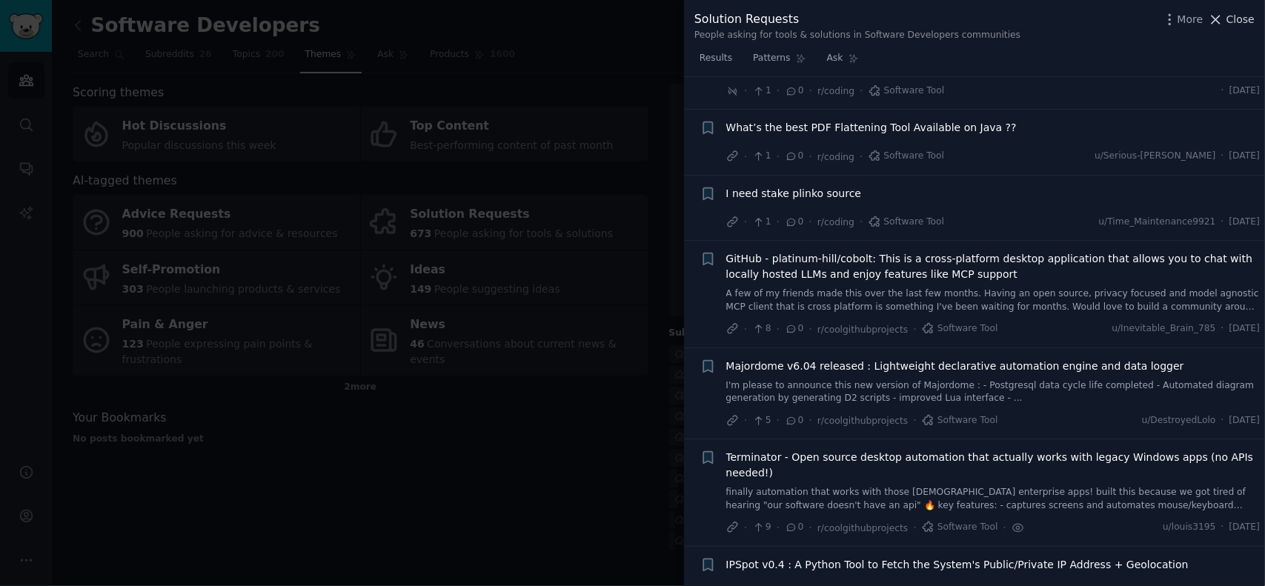
click at [1239, 24] on span "Close" at bounding box center [1240, 20] width 28 height 16
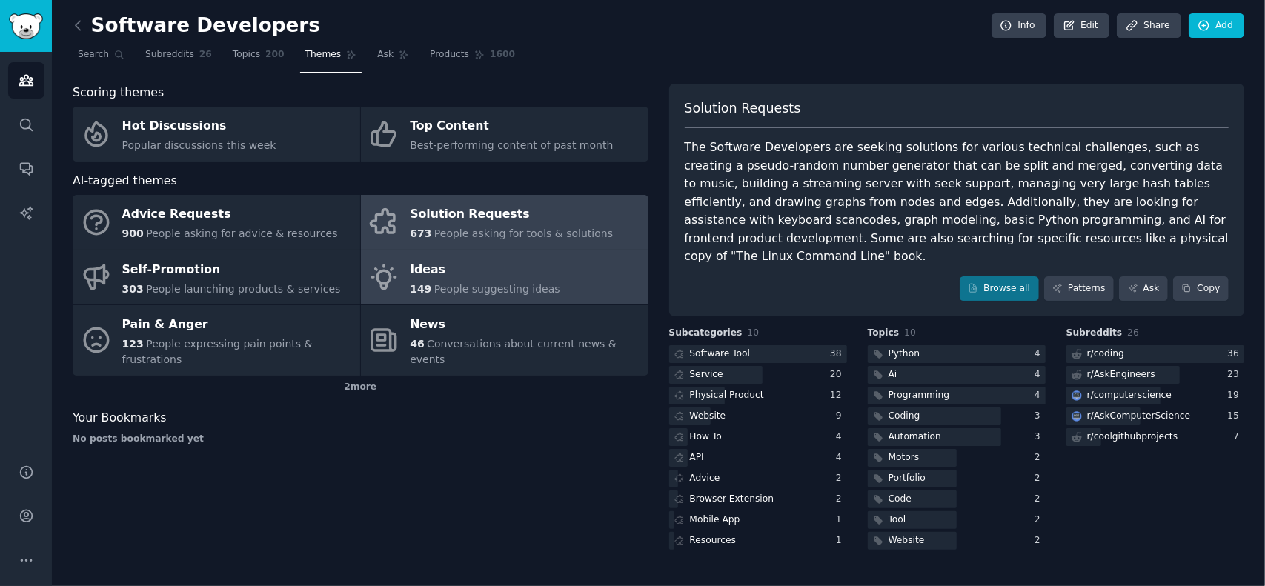
click at [487, 287] on span "People suggesting ideas" at bounding box center [497, 289] width 126 height 12
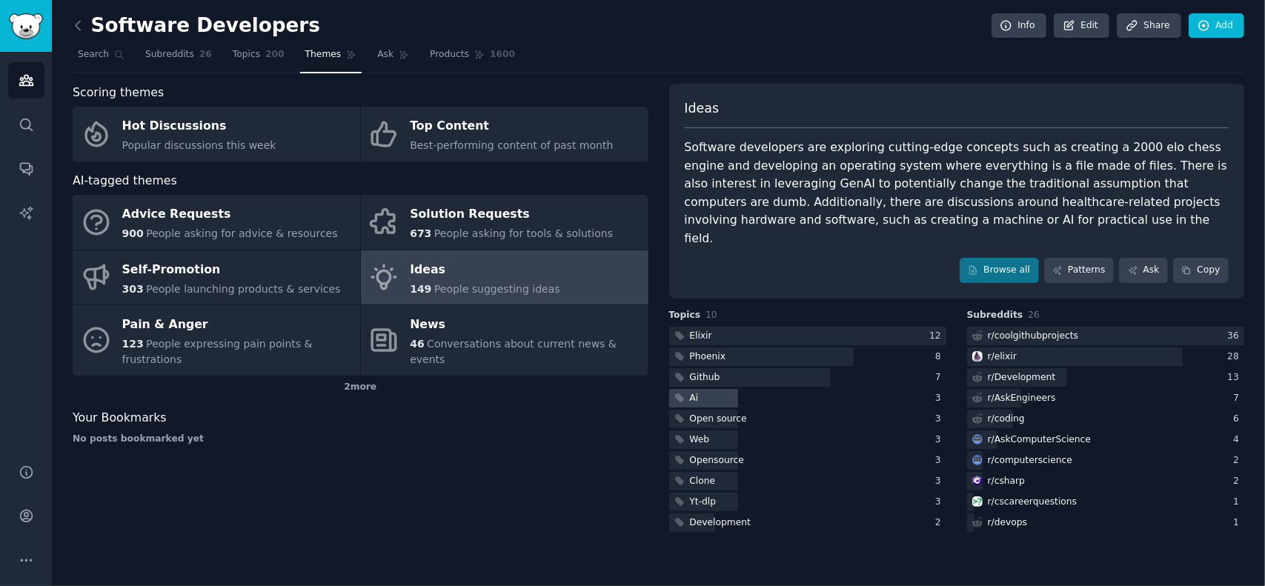
click at [704, 389] on div at bounding box center [704, 398] width 70 height 19
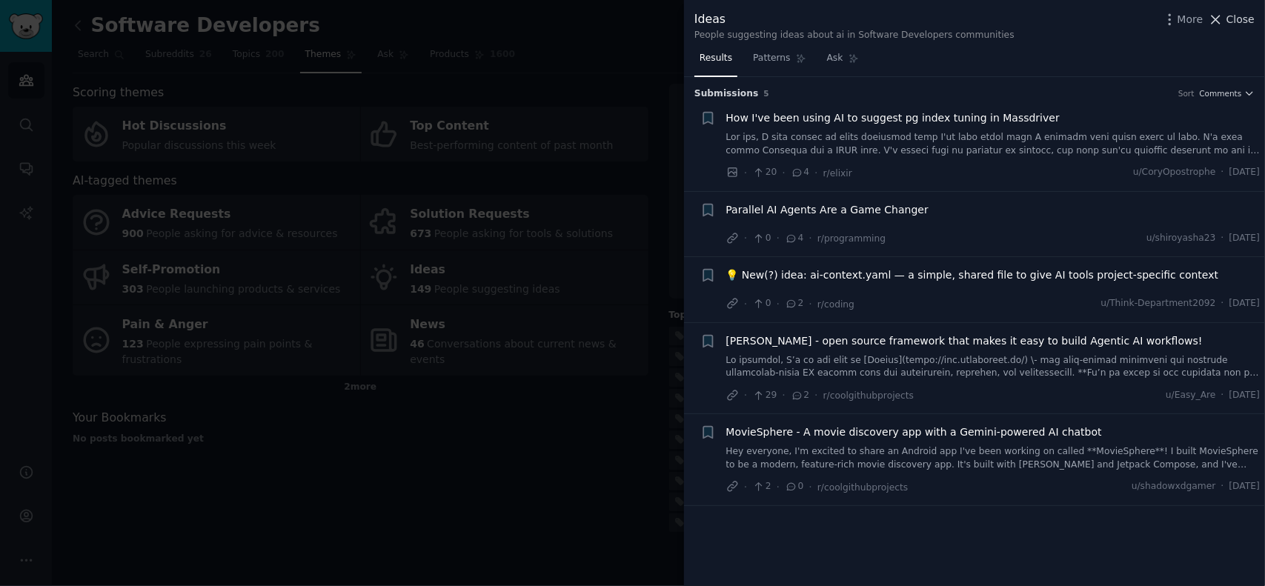
click at [1238, 22] on span "Close" at bounding box center [1240, 20] width 28 height 16
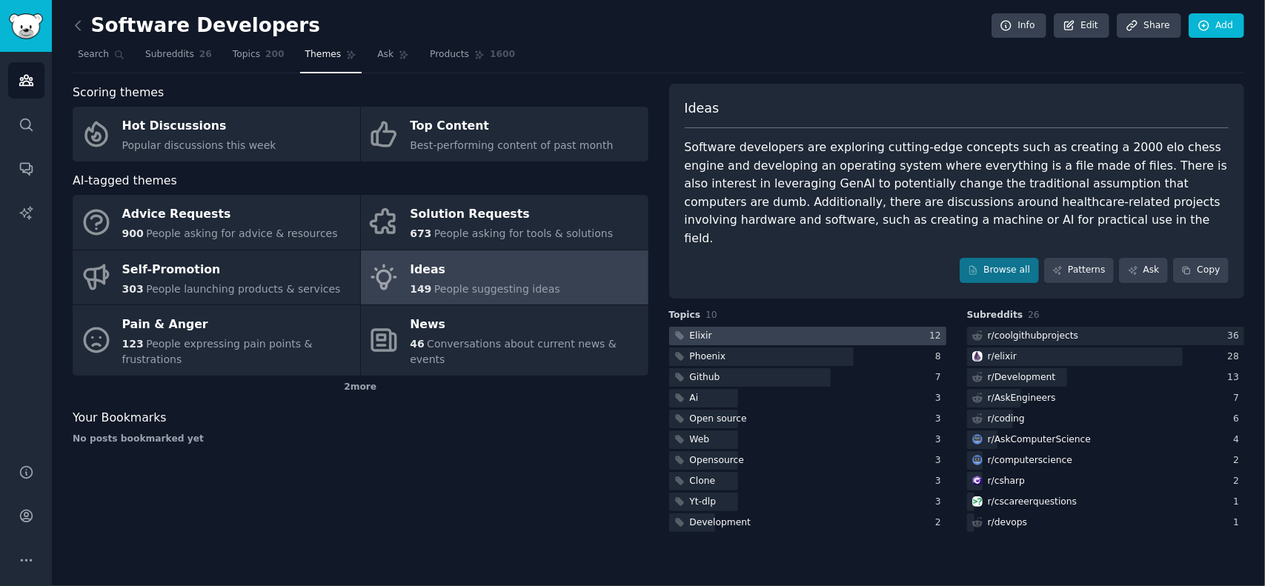
click at [737, 327] on div at bounding box center [807, 336] width 277 height 19
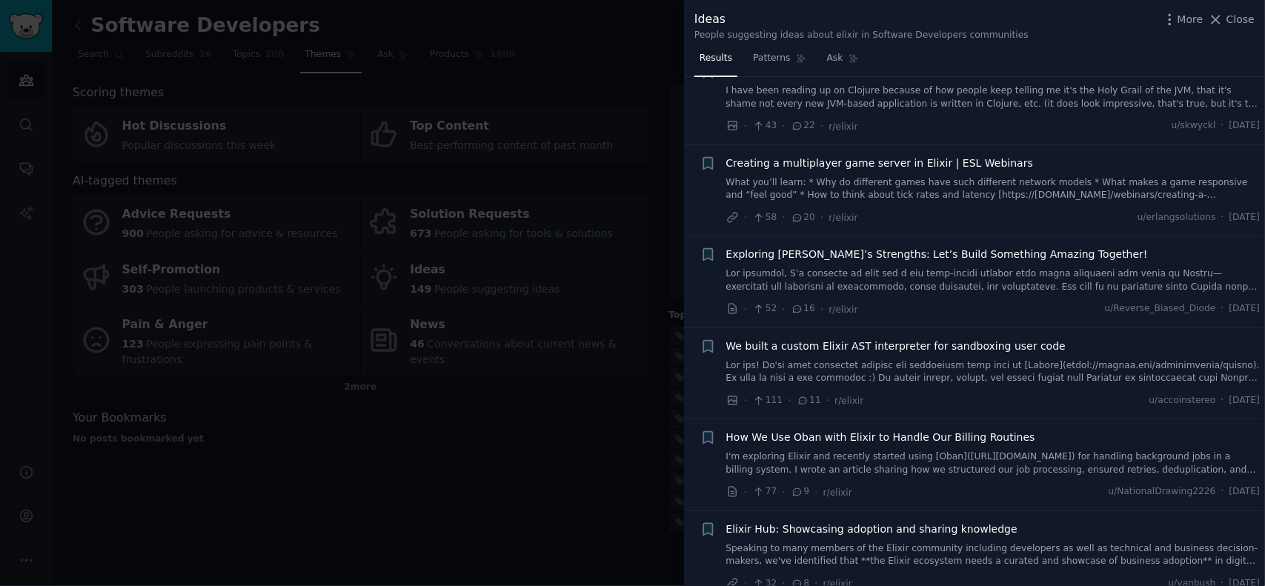
scroll to position [593, 0]
